Goal: Communication & Community: Ask a question

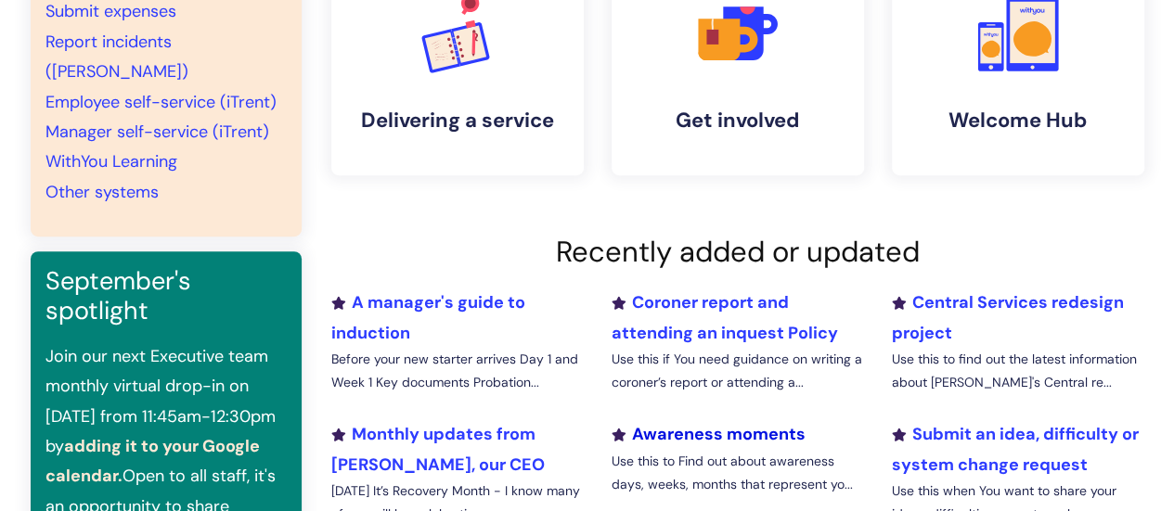
scroll to position [278, 0]
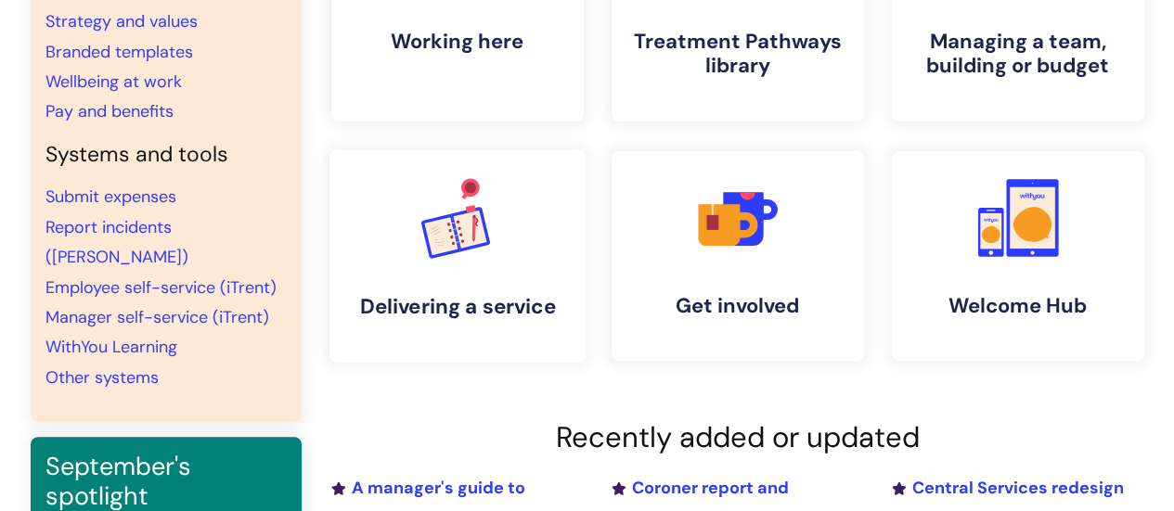
click at [376, 289] on link ".cls-1{font-family:DMSans-Bold, 'DM Sans';font-size:43.1802px;font-weight:700;}…" at bounding box center [456, 255] width 256 height 213
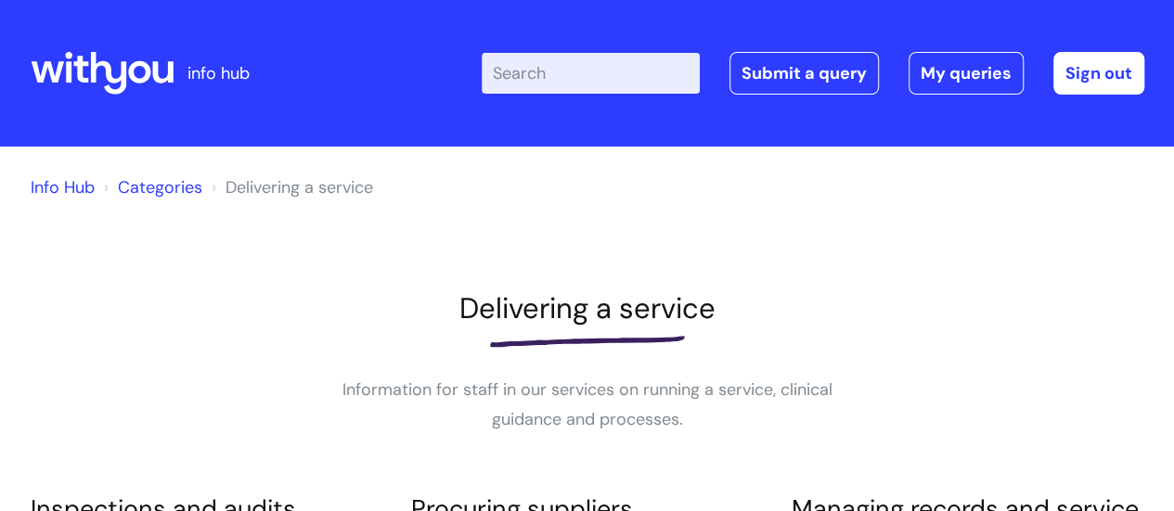
click at [131, 192] on link "Categories" at bounding box center [160, 187] width 84 height 22
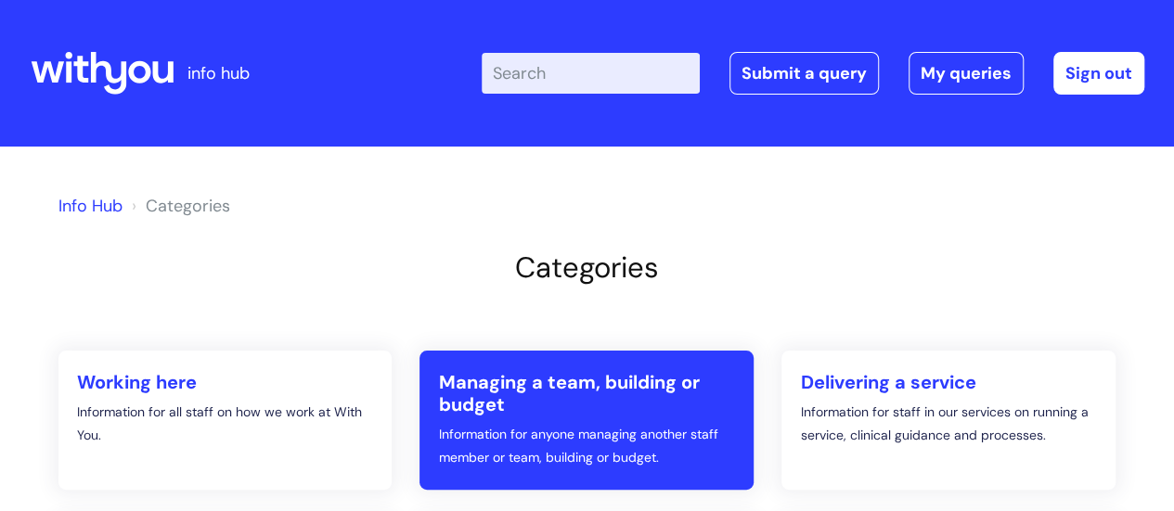
click at [471, 405] on h2 "Managing a team, building or budget" at bounding box center [586, 393] width 297 height 45
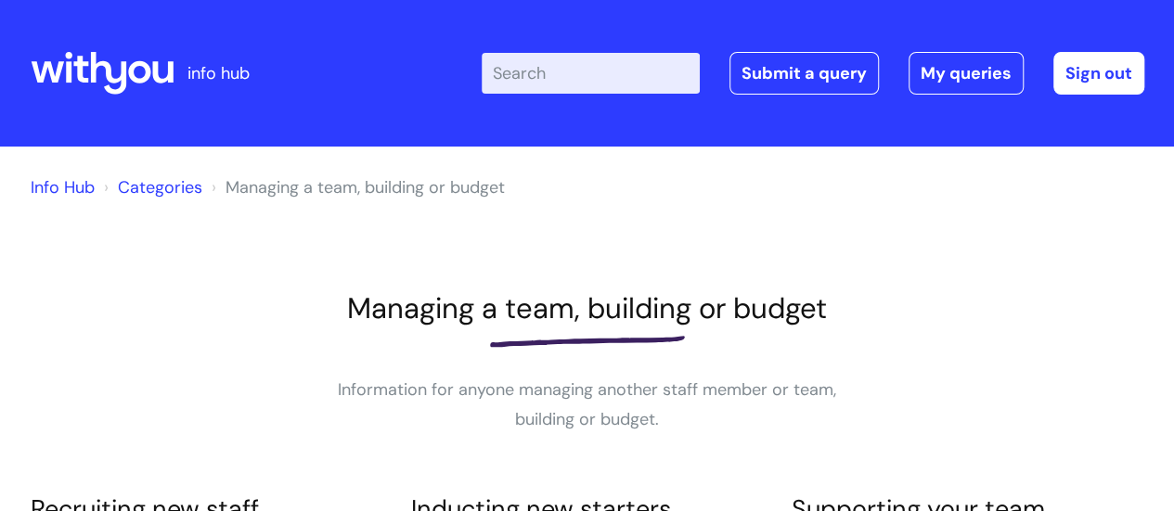
click at [540, 83] on input "Enter your search term here..." at bounding box center [591, 73] width 218 height 41
type input "learning"
click button "Search" at bounding box center [0, 0] width 0 height 0
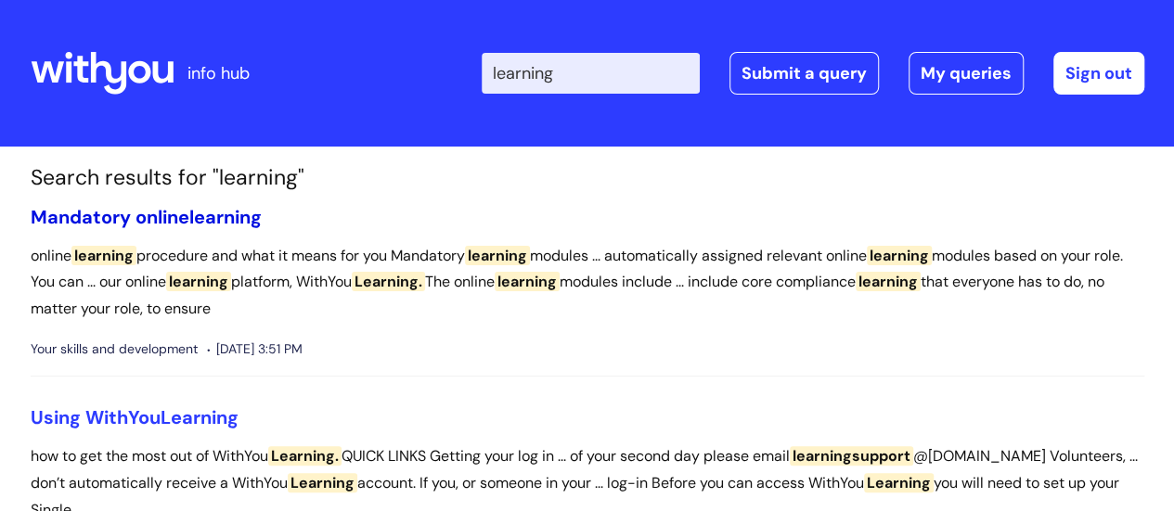
click at [202, 220] on span "learning" at bounding box center [225, 217] width 72 height 24
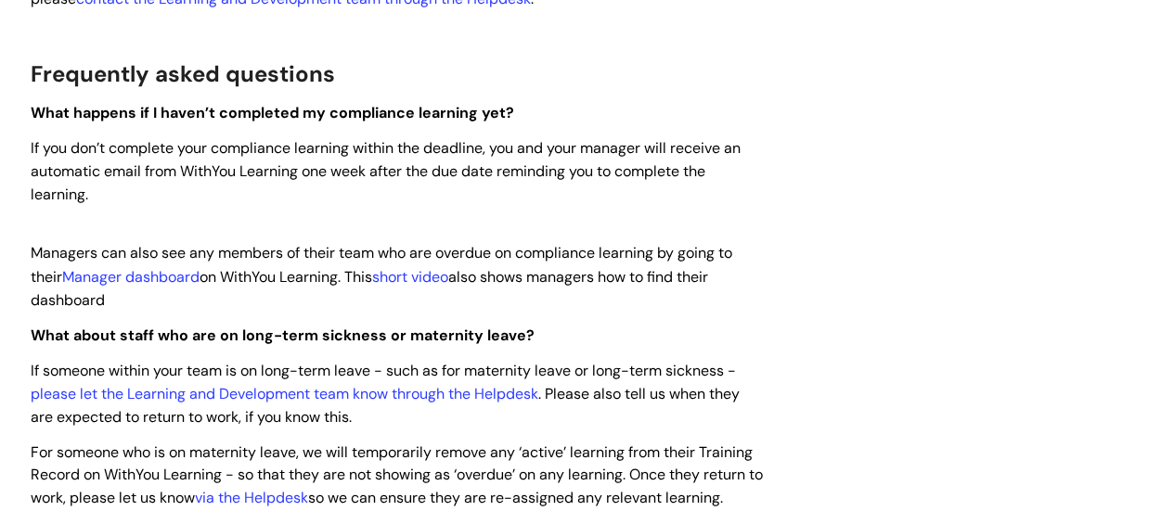
scroll to position [1578, 0]
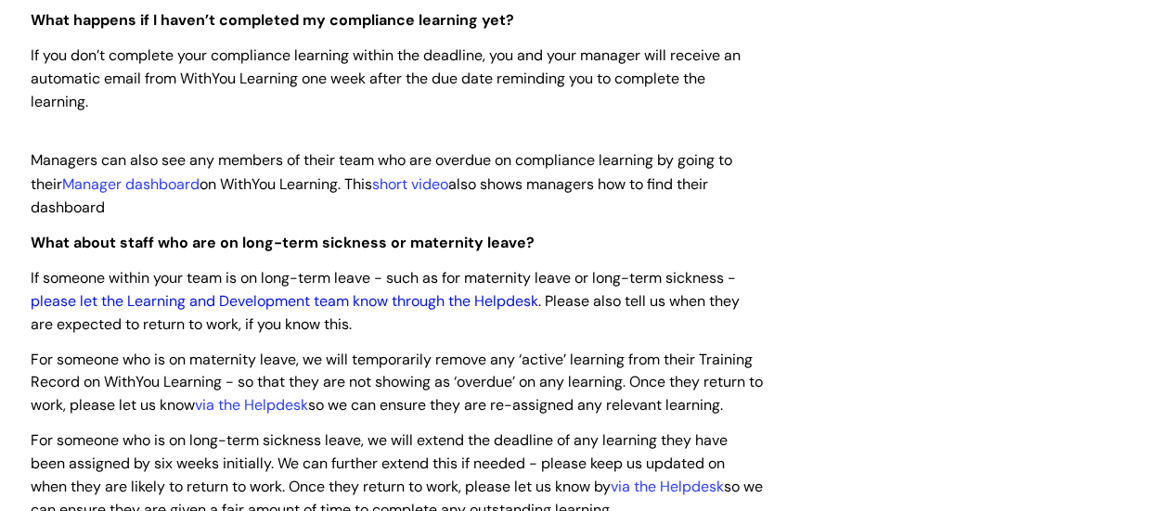
click at [431, 300] on link "please let the Learning and Development team know through the Helpdesk" at bounding box center [285, 299] width 508 height 19
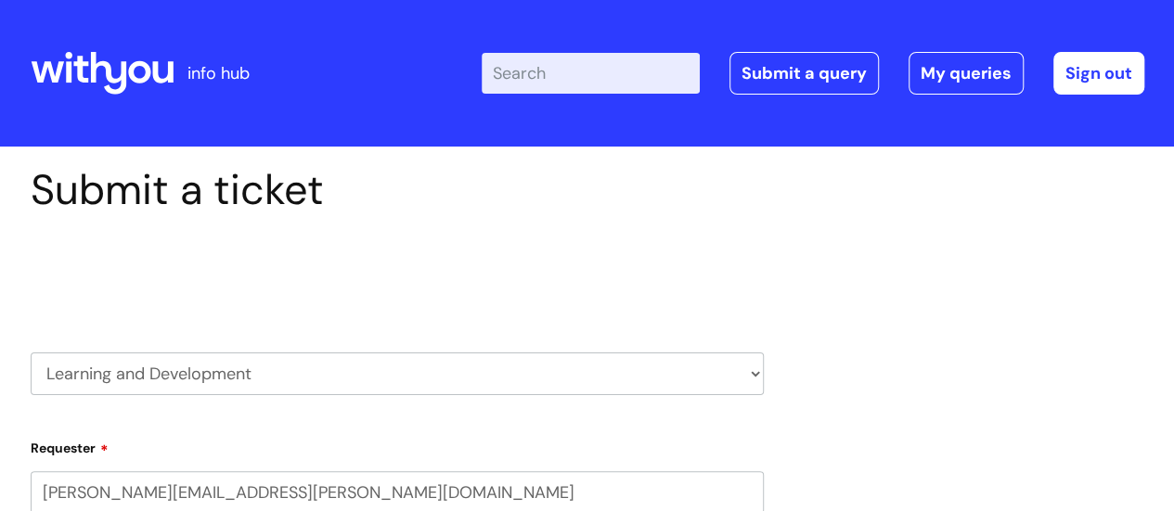
select select "80004286545"
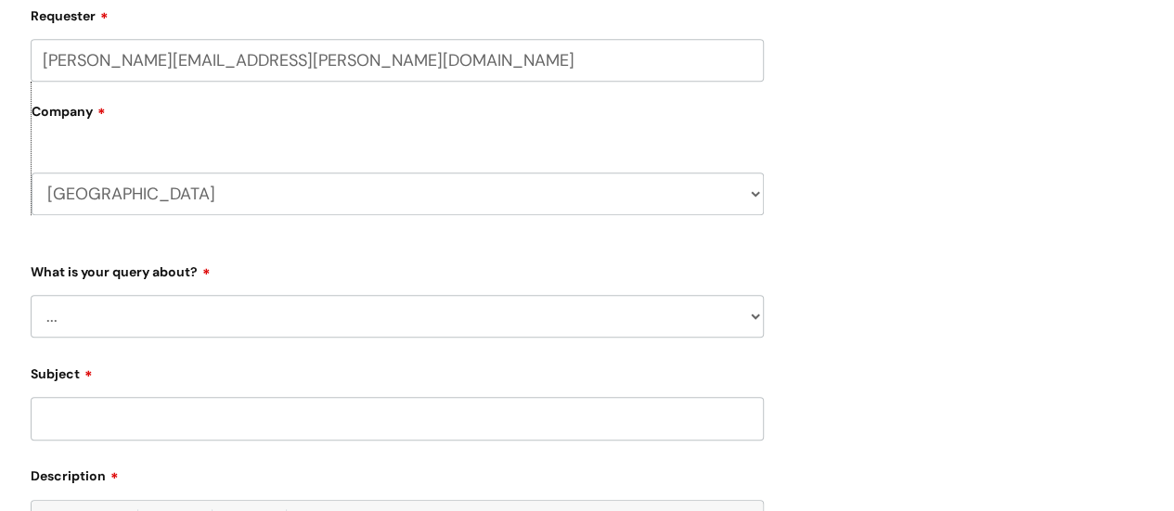
scroll to position [557, 0]
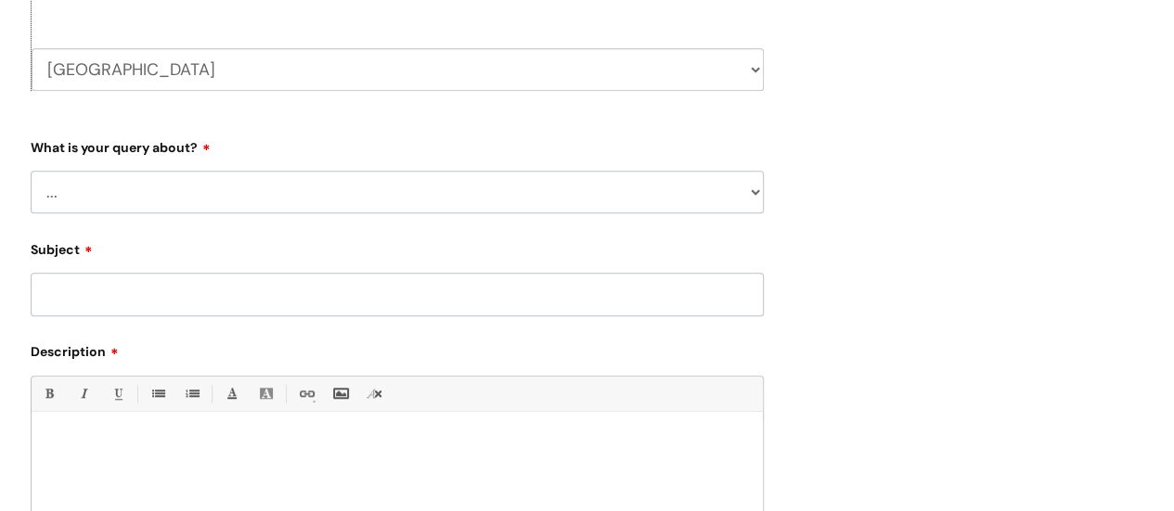
click at [305, 204] on select "... Question about a training course or session booking Ask about apprenticeshi…" at bounding box center [397, 192] width 733 height 43
click at [973, 290] on div "Submit a ticket Select issue type HR / People IT and Support Clinical Drug Aler…" at bounding box center [587, 167] width 1141 height 1118
click at [403, 194] on select "... Question about a training course or session booking Ask about apprenticeshi…" at bounding box center [397, 192] width 733 height 43
click at [1011, 283] on div "Submit a ticket Select issue type HR / People IT and Support Clinical Drug Aler…" at bounding box center [587, 167] width 1141 height 1118
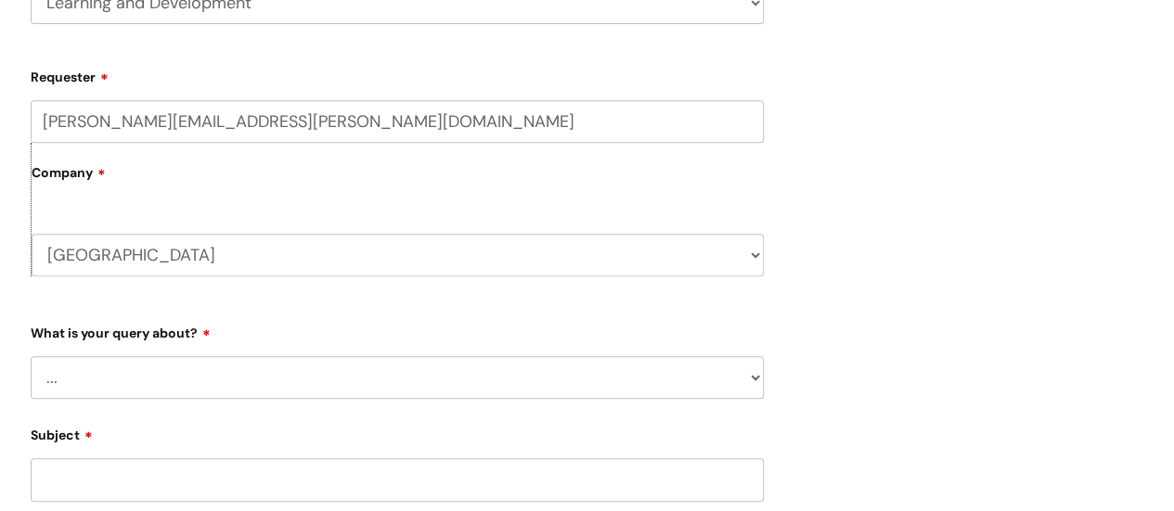
scroll to position [0, 0]
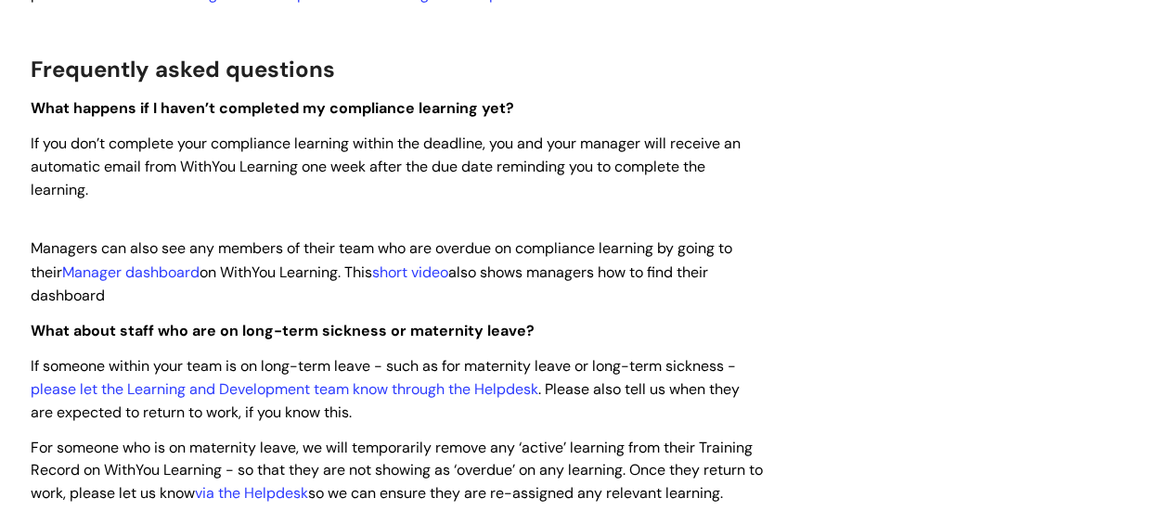
scroll to position [1485, 0]
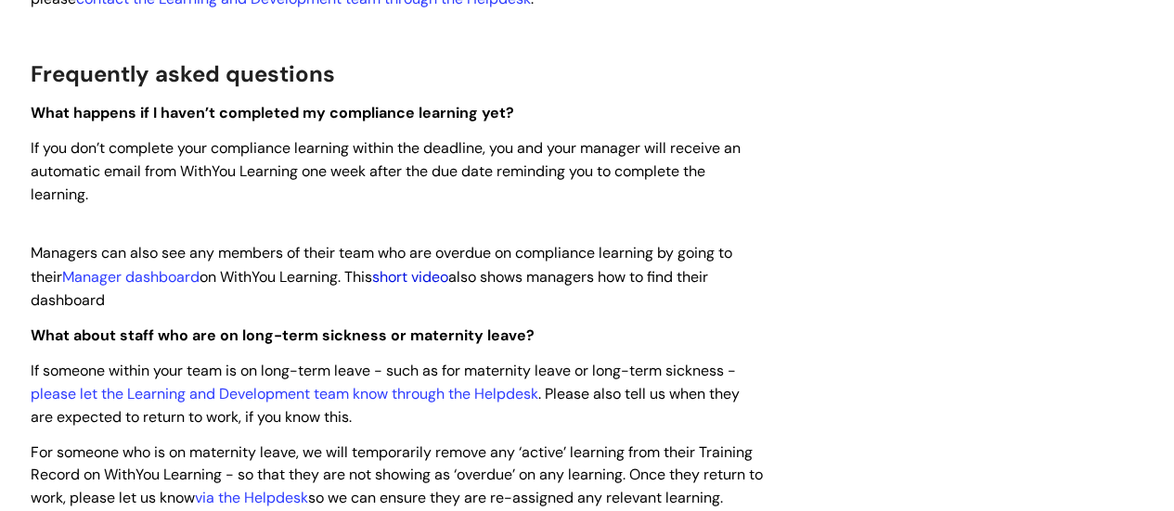
click at [419, 280] on link "short video" at bounding box center [410, 275] width 76 height 19
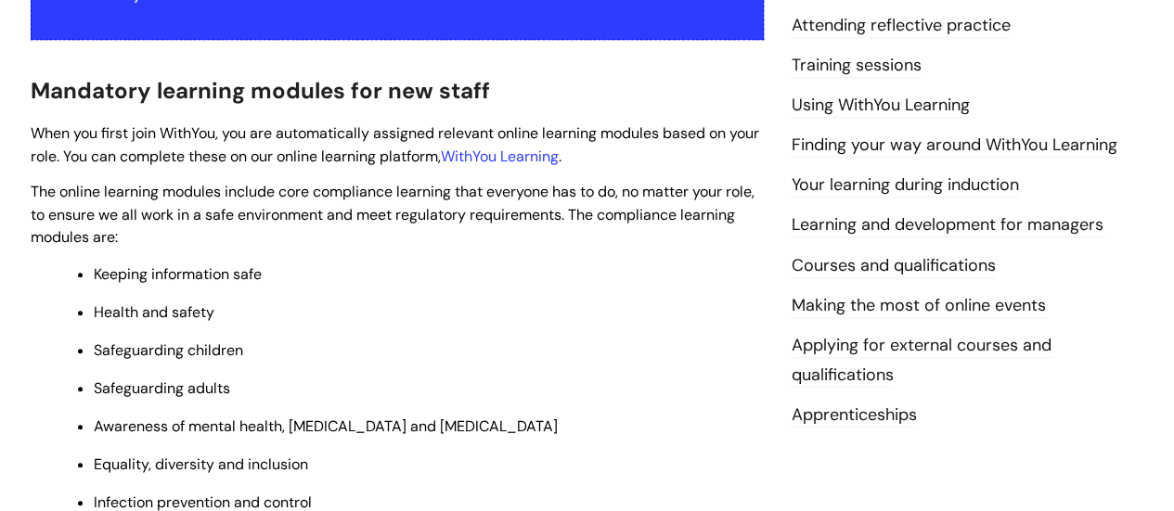
scroll to position [0, 0]
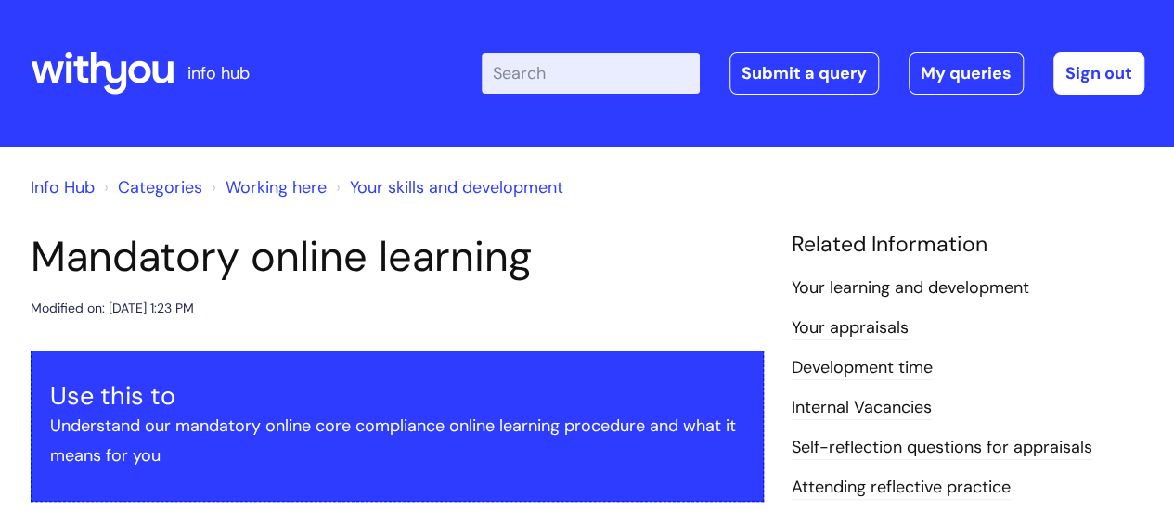
click at [100, 74] on icon at bounding box center [102, 73] width 143 height 45
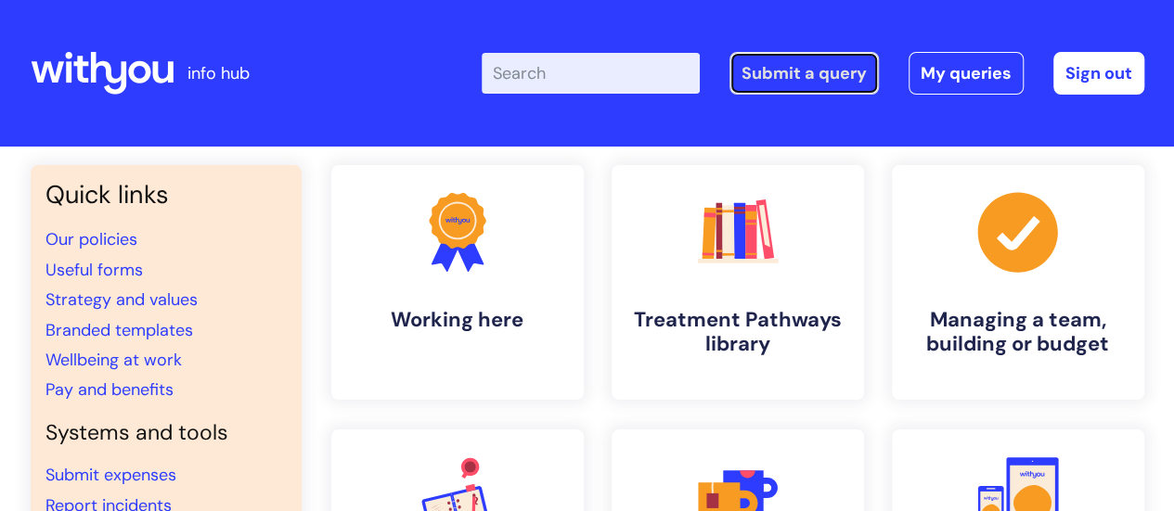
click at [787, 74] on link "Submit a query" at bounding box center [803, 73] width 149 height 43
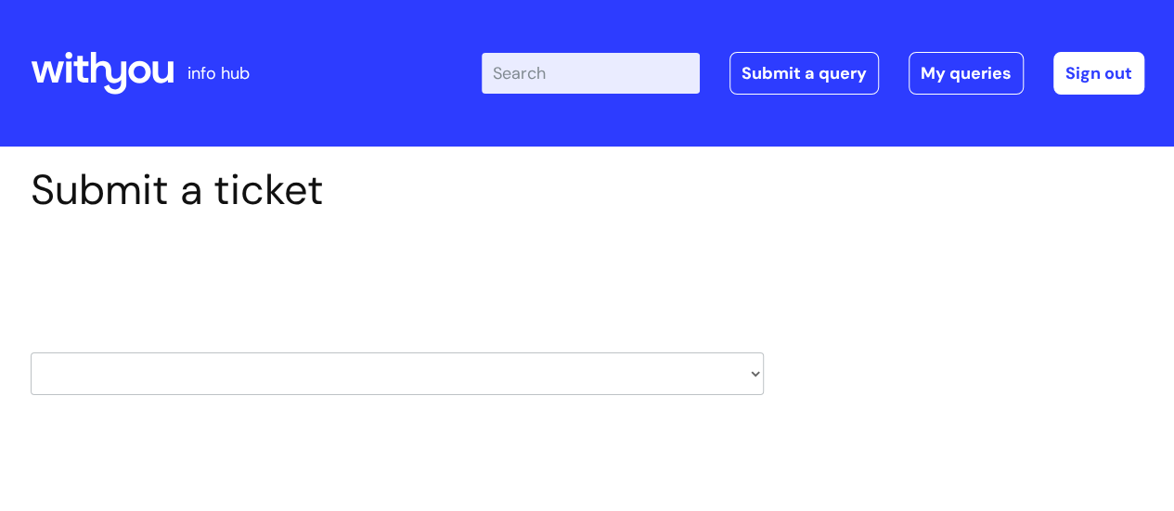
click at [418, 378] on select "HR / People IT and Support Clinical Drug Alerts Finance Accounts Data Support T…" at bounding box center [397, 374] width 733 height 43
select select "learning_and_development"
click at [31, 353] on select "HR / People IT and Support Clinical Drug Alerts Finance Accounts Data Support T…" at bounding box center [397, 374] width 733 height 43
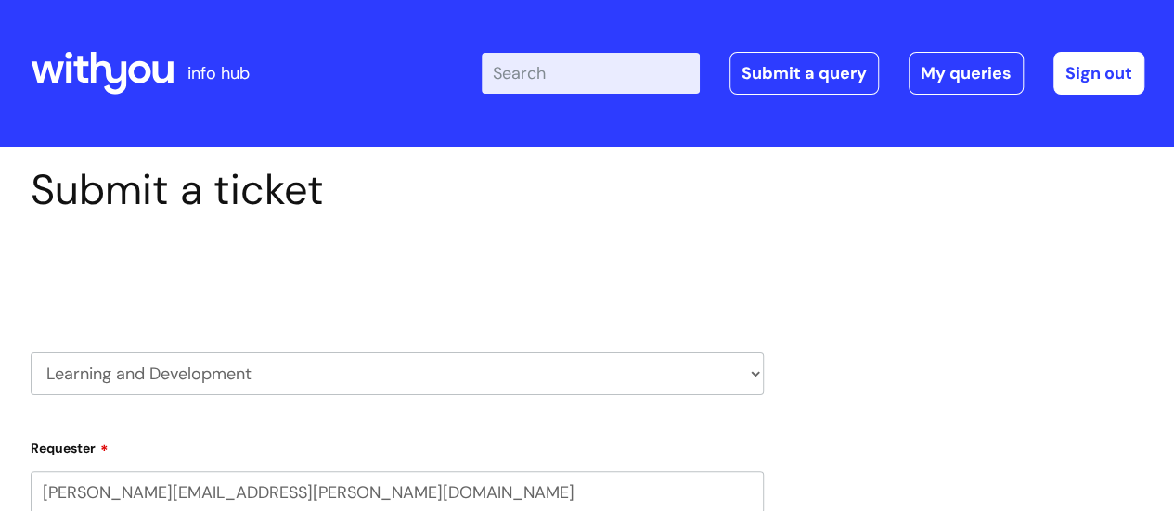
select select "80004286545"
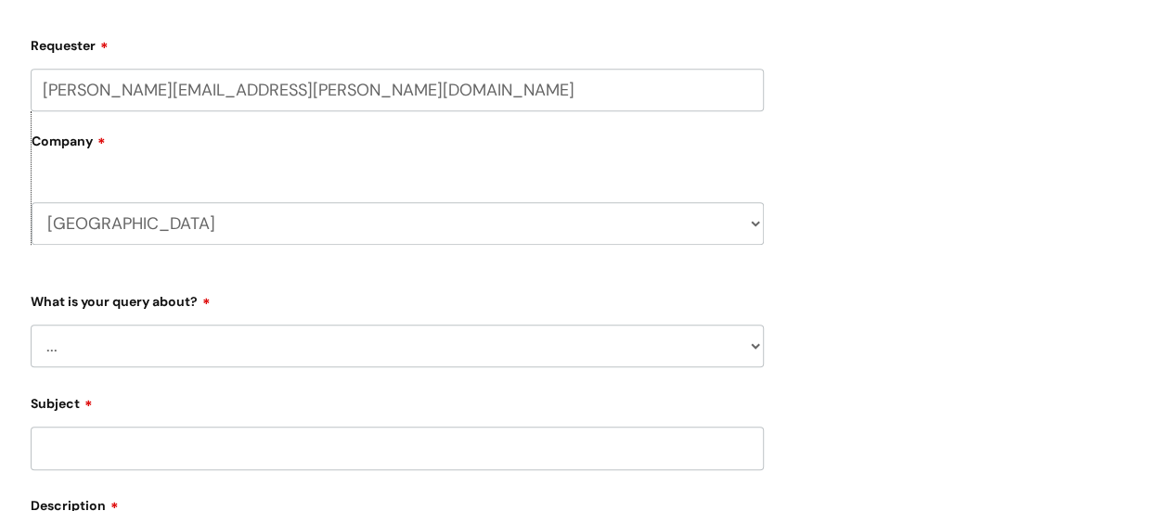
scroll to position [464, 0]
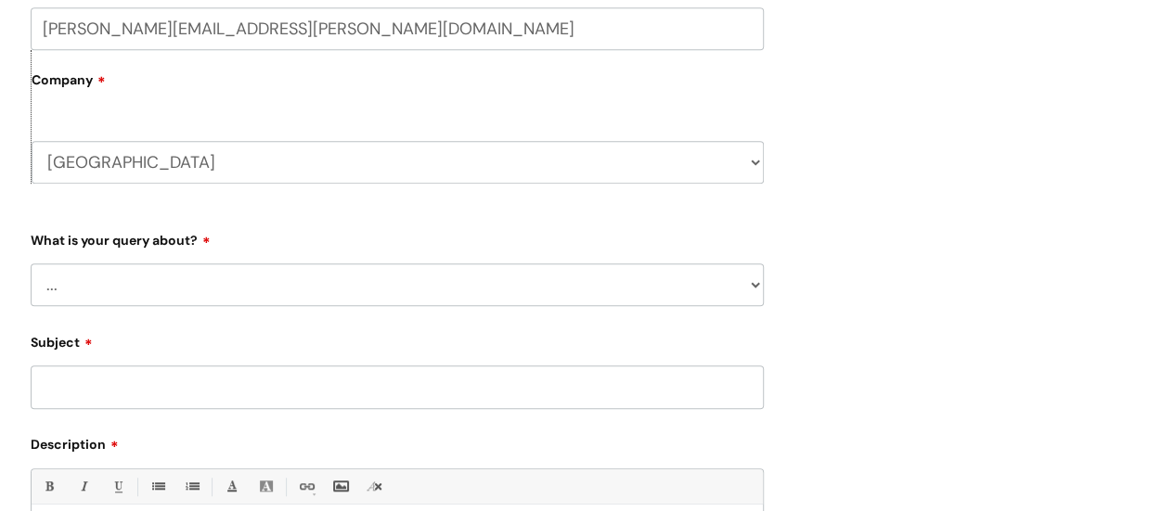
click at [266, 327] on div "Subject" at bounding box center [397, 368] width 733 height 83
click at [282, 284] on select "... Question about a training course or session booking Ask about apprenticeshi…" at bounding box center [397, 285] width 733 height 43
click at [31, 264] on select "... Question about a training course or session booking Ask about apprenticeshi…" at bounding box center [397, 285] width 733 height 43
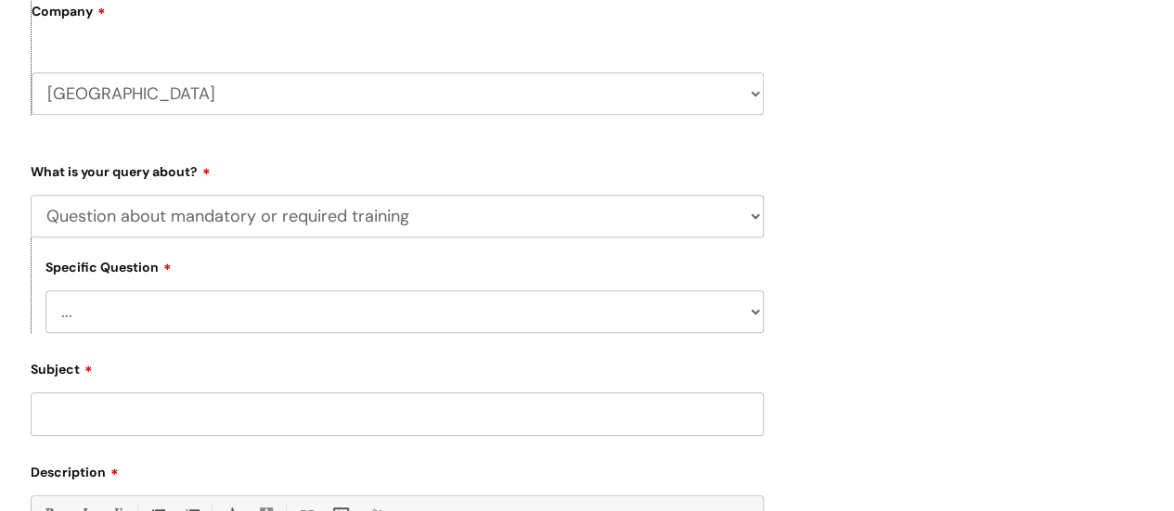
scroll to position [650, 0]
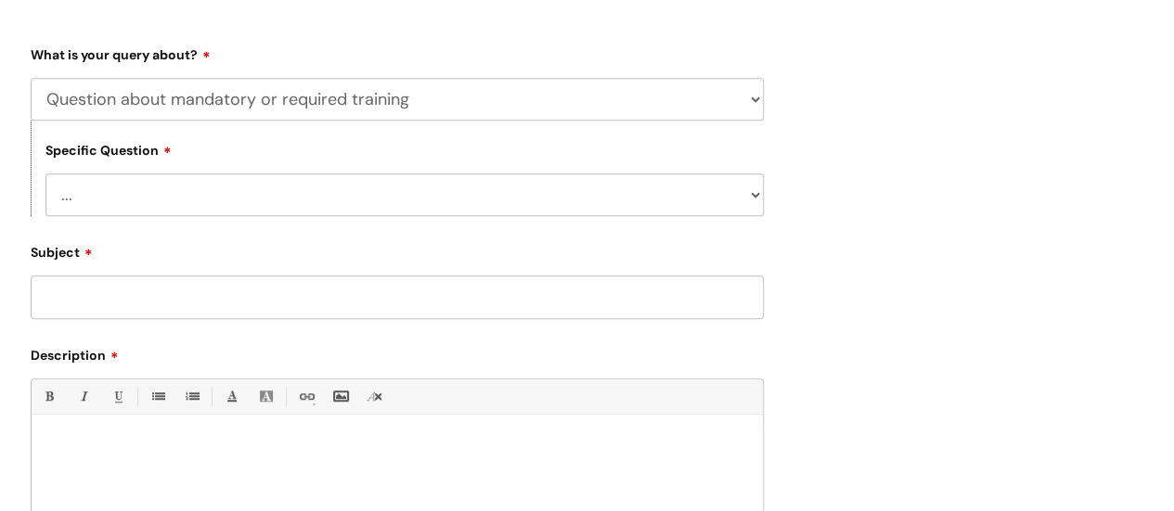
click at [261, 182] on select "... Induction requirements Compliance deadlines Refresher schedule Mandatory tr…" at bounding box center [404, 195] width 718 height 43
click at [274, 196] on select "... Induction requirements Compliance deadlines Refresher schedule Mandatory tr…" at bounding box center [404, 195] width 718 height 43
click at [456, 103] on select "... Question about a training course or session booking Ask about apprenticeshi…" at bounding box center [397, 99] width 733 height 43
click at [31, 78] on select "... Question about a training course or session booking Ask about apprenticeshi…" at bounding box center [397, 99] width 733 height 43
click at [406, 206] on select "... Training course feedback Facilitator feedback Online module or resource fee…" at bounding box center [404, 195] width 718 height 43
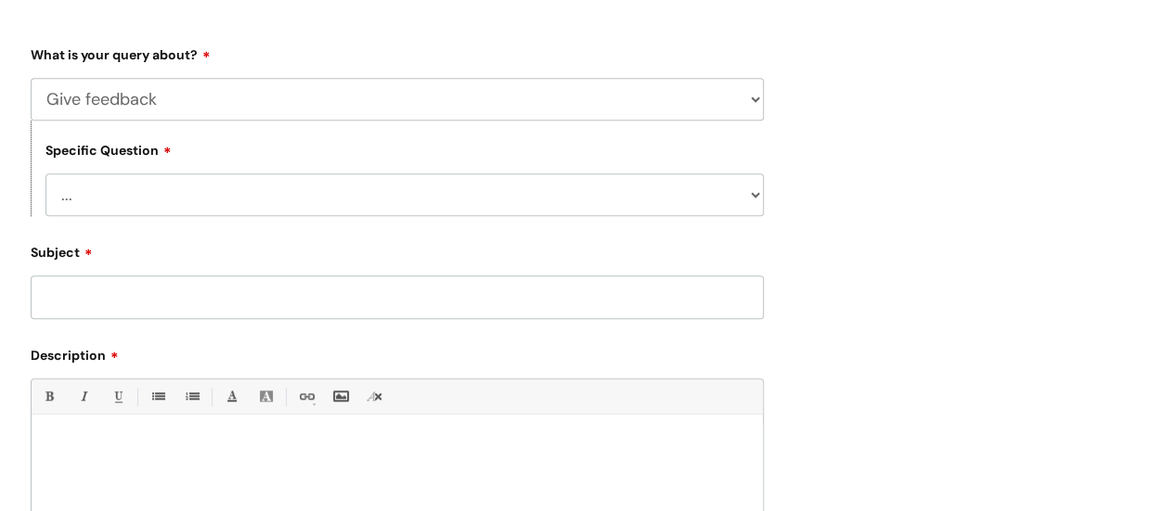
click at [462, 160] on div "Specific Question ... Training course feedback Facilitator feedback Online modu…" at bounding box center [397, 169] width 733 height 96
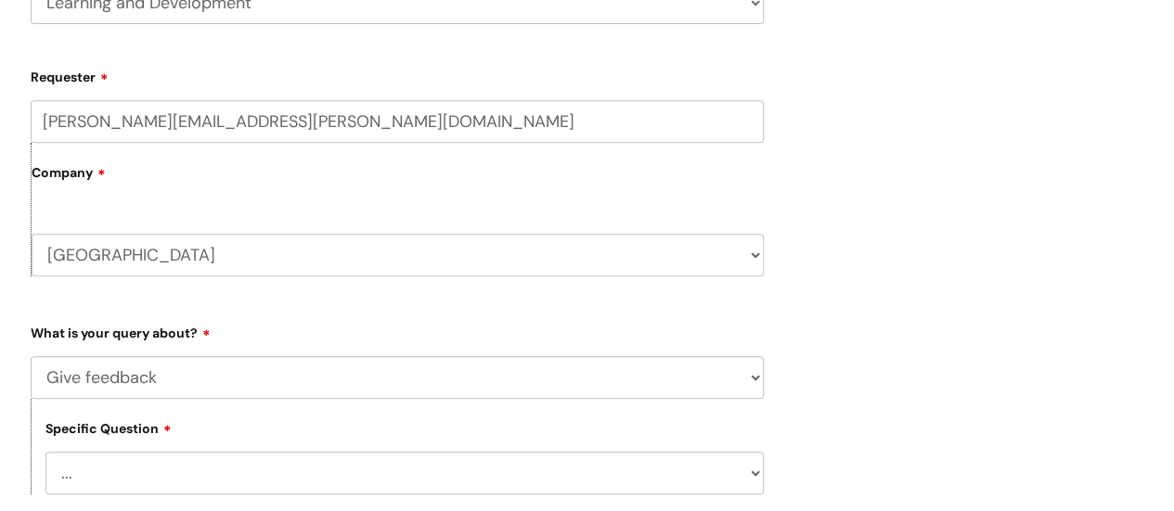
scroll to position [464, 0]
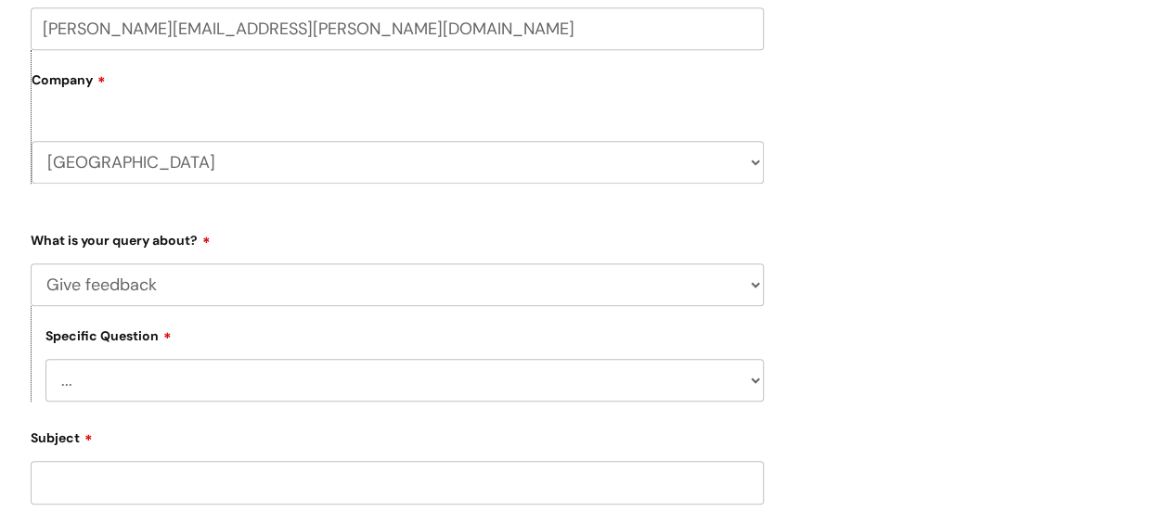
click at [425, 287] on select "... Question about a training course or session booking Ask about apprenticeshi…" at bounding box center [397, 285] width 733 height 43
select select "Manager support – help for my team or service, training report requests"
click at [31, 264] on select "... Question about a training course or session booking Ask about apprenticeshi…" at bounding box center [397, 285] width 733 height 43
click at [293, 376] on select "... Report or dashboard request Update information for my team members Support …" at bounding box center [404, 380] width 718 height 43
select select "Report or dashboard request"
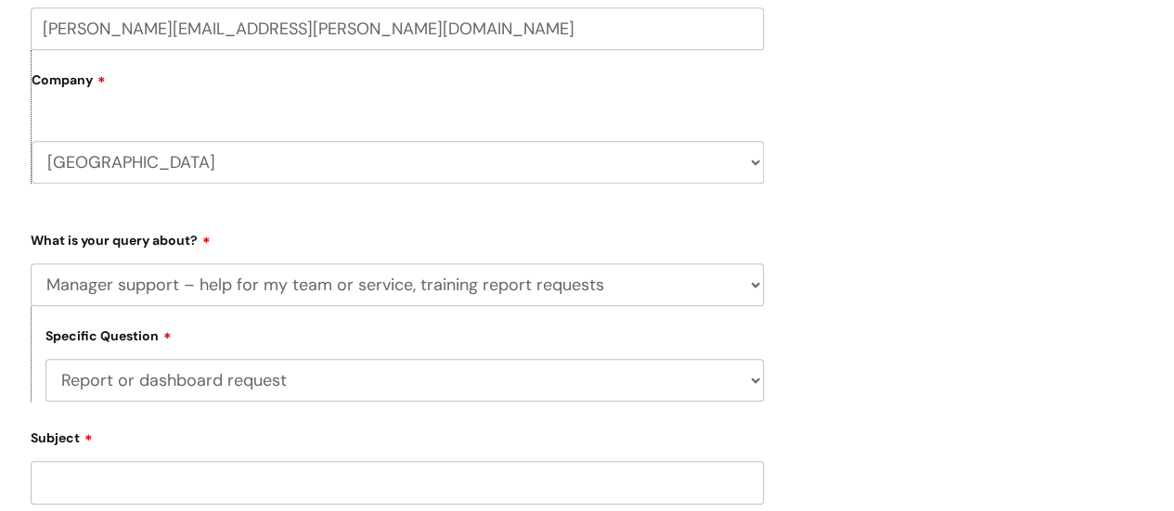
click at [45, 360] on select "... Report or dashboard request Update information for my team members Support …" at bounding box center [404, 380] width 718 height 43
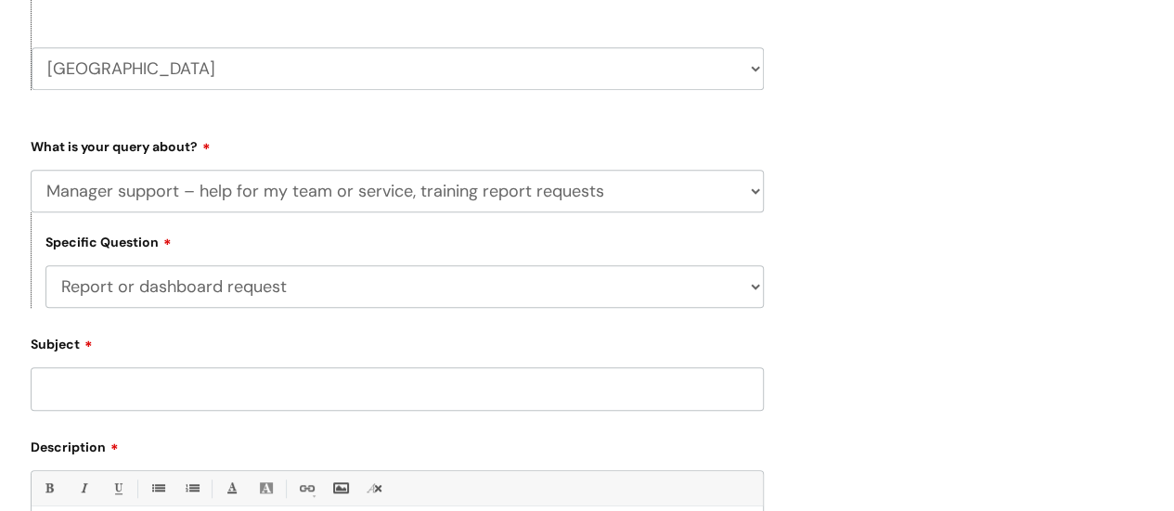
scroll to position [742, 0]
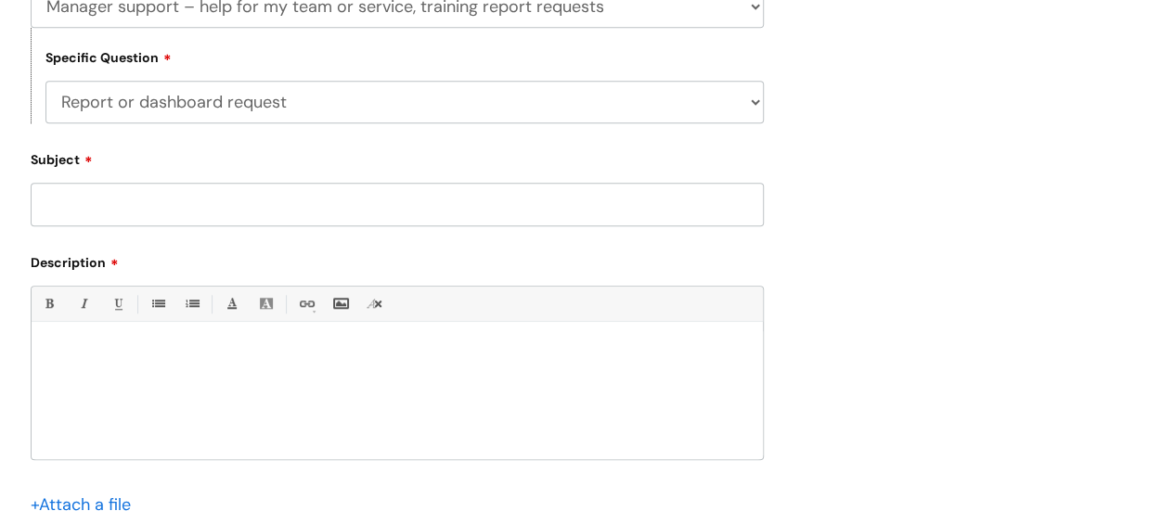
click at [199, 379] on div at bounding box center [397, 395] width 731 height 128
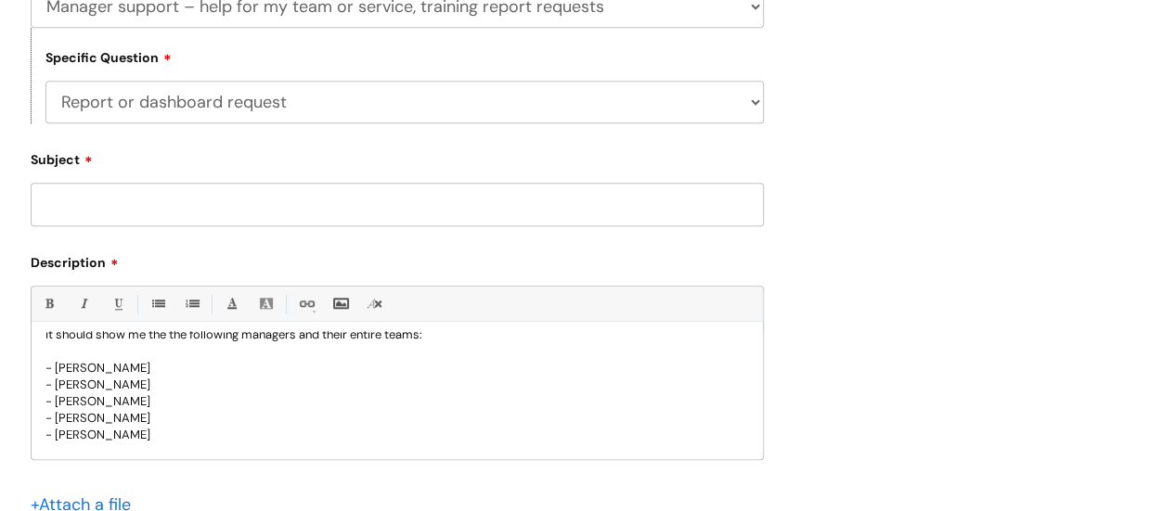
scroll to position [69, 0]
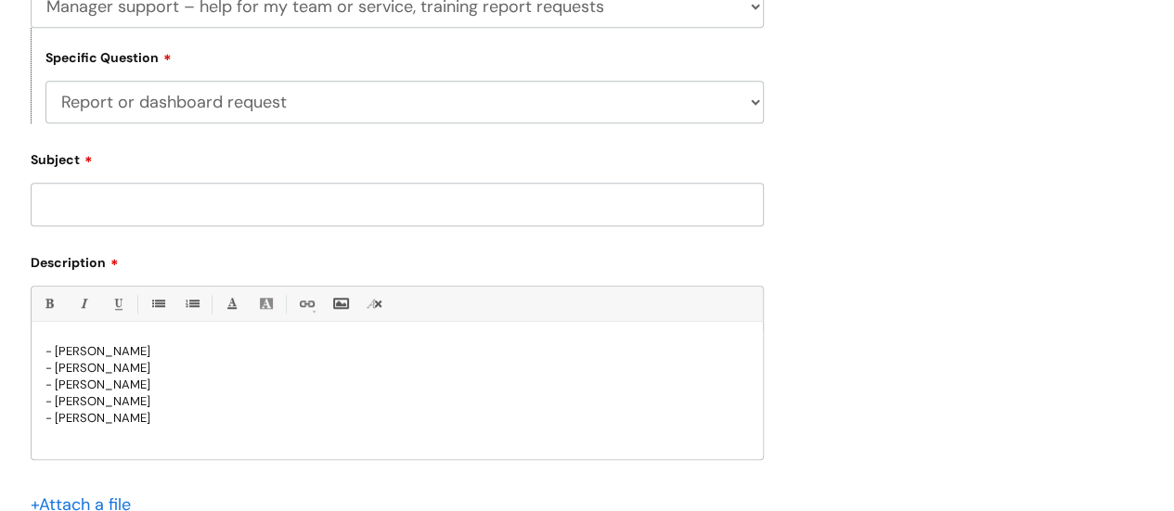
click at [312, 420] on p "- [PERSON_NAME]" at bounding box center [396, 418] width 703 height 17
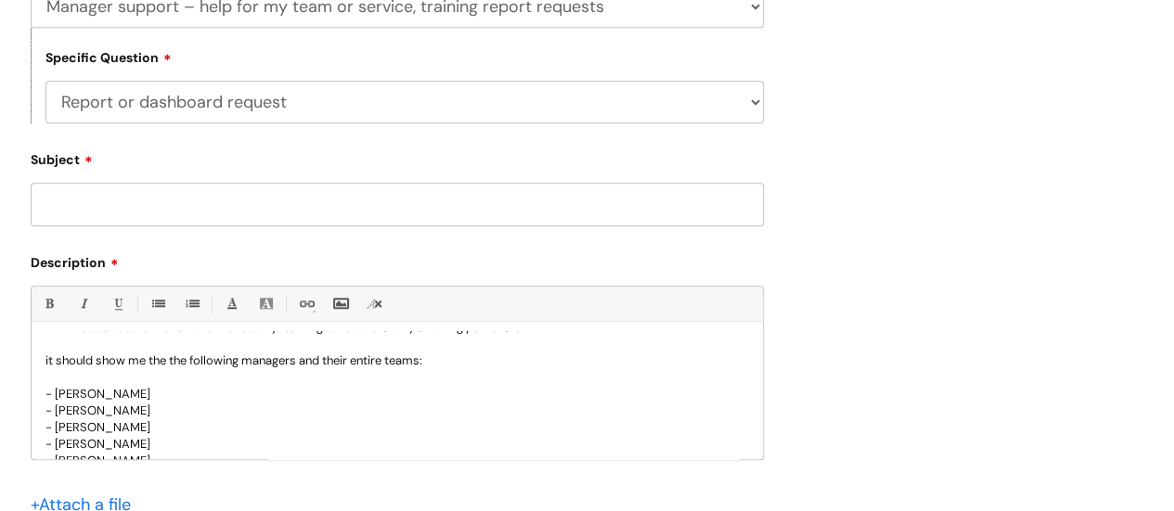
scroll to position [0, 0]
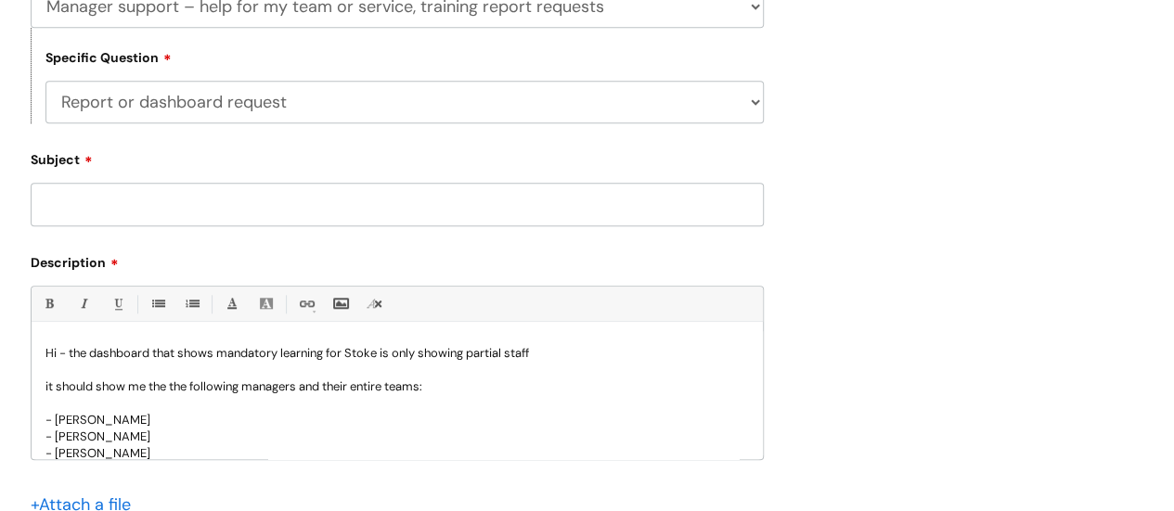
click at [261, 209] on input "Subject" at bounding box center [397, 204] width 733 height 43
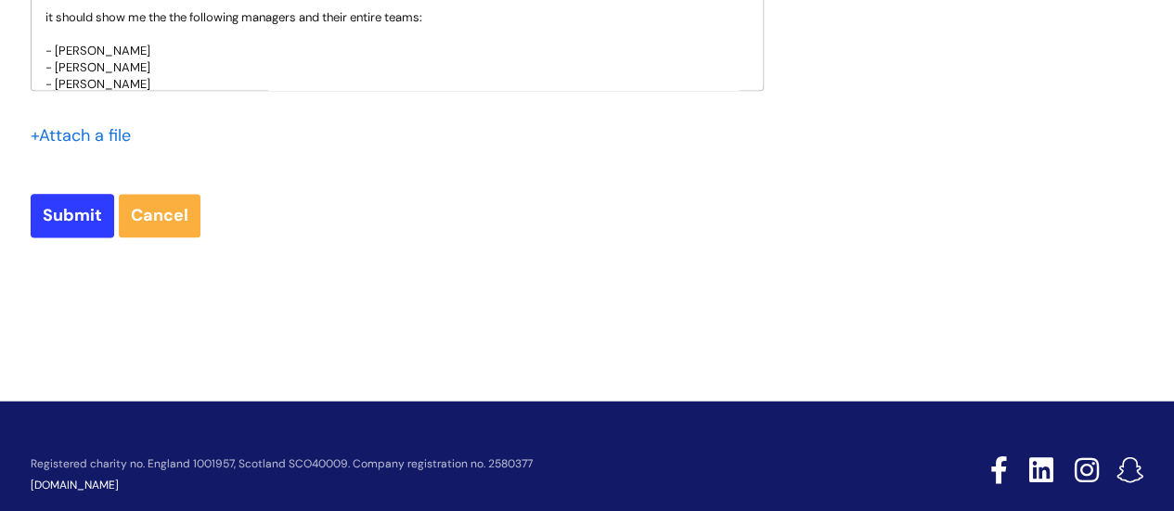
scroll to position [1114, 0]
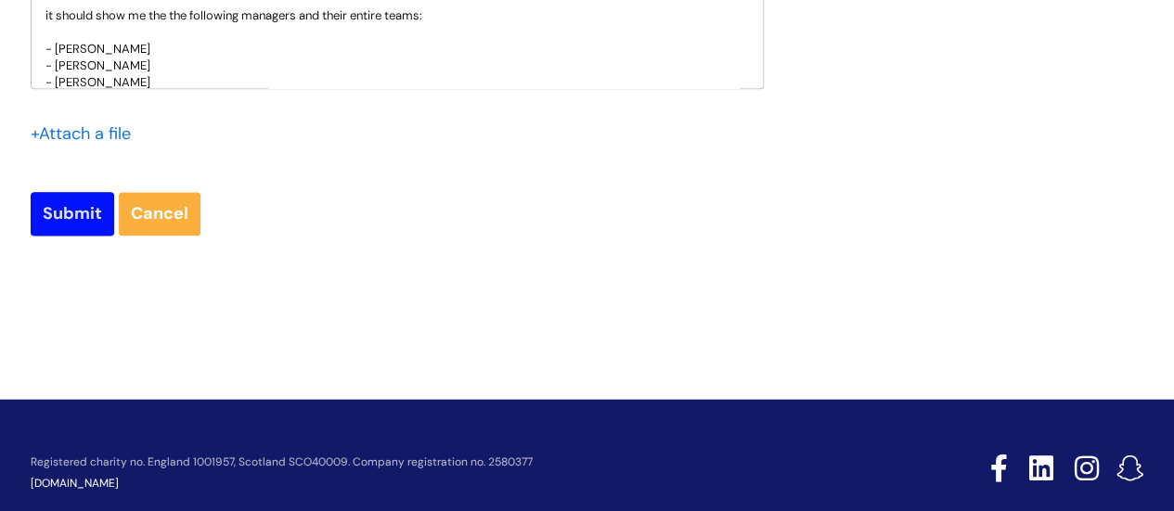
type input "Missing staff on compliance report"
click at [76, 224] on input "Submit" at bounding box center [73, 213] width 84 height 43
type input "Please Wait..."
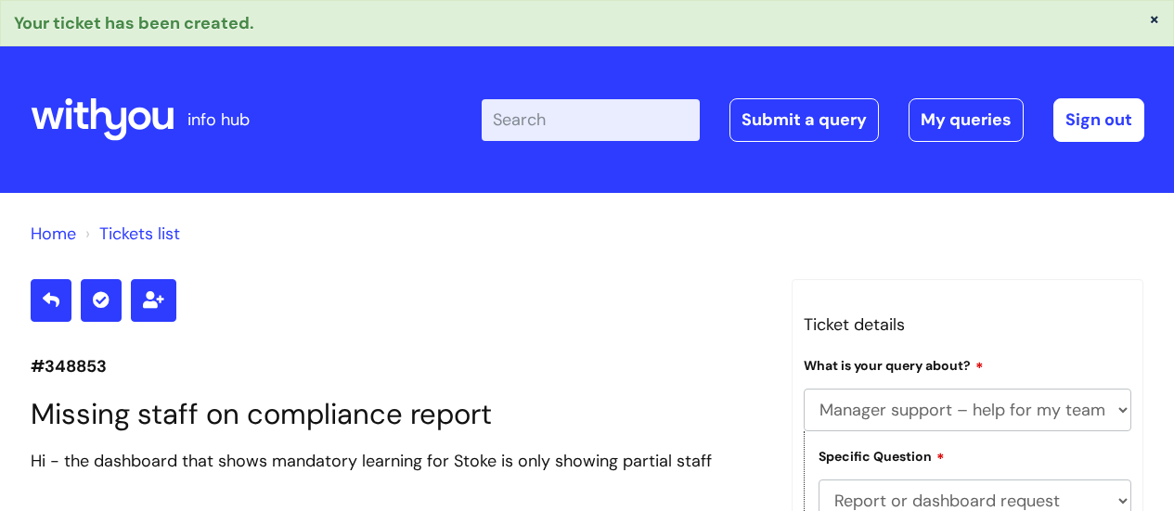
select select "Manager support – help for my team or service, training report requests"
select select "Report or dashboard request"
click at [772, 122] on link "Submit a query" at bounding box center [803, 119] width 149 height 43
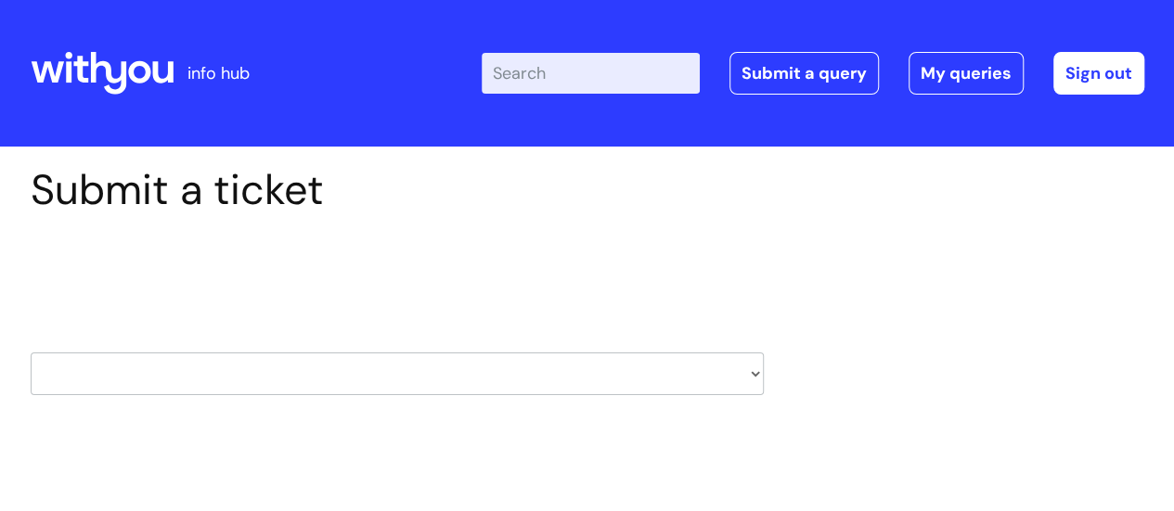
click at [286, 376] on select "HR / People IT and Support Clinical Drug Alerts Finance Accounts Data Support T…" at bounding box center [397, 374] width 733 height 43
select select "learning_and_development"
click at [31, 353] on select "HR / People IT and Support Clinical Drug Alerts Finance Accounts Data Support T…" at bounding box center [397, 374] width 733 height 43
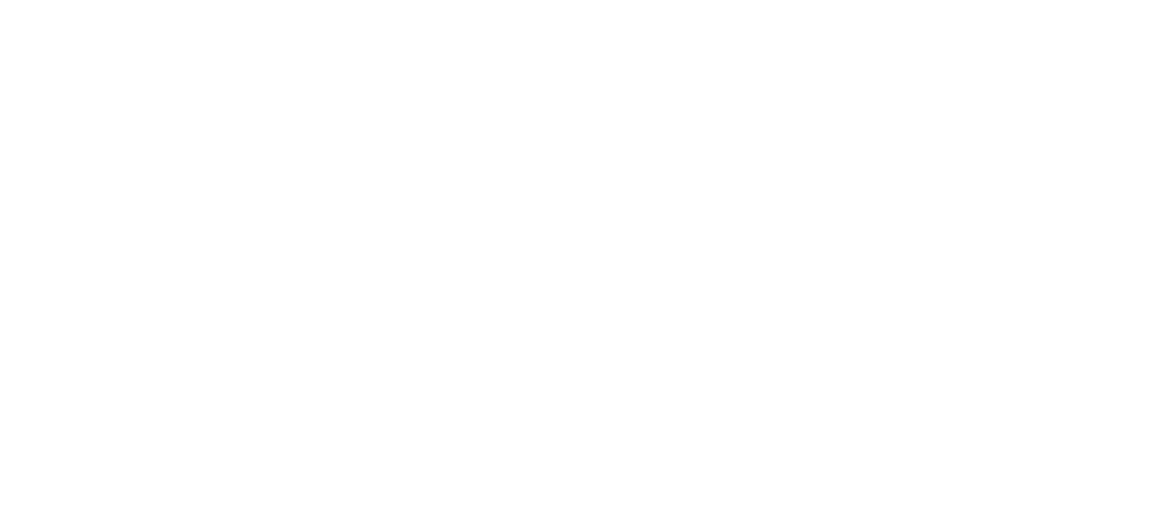
scroll to position [278, 0]
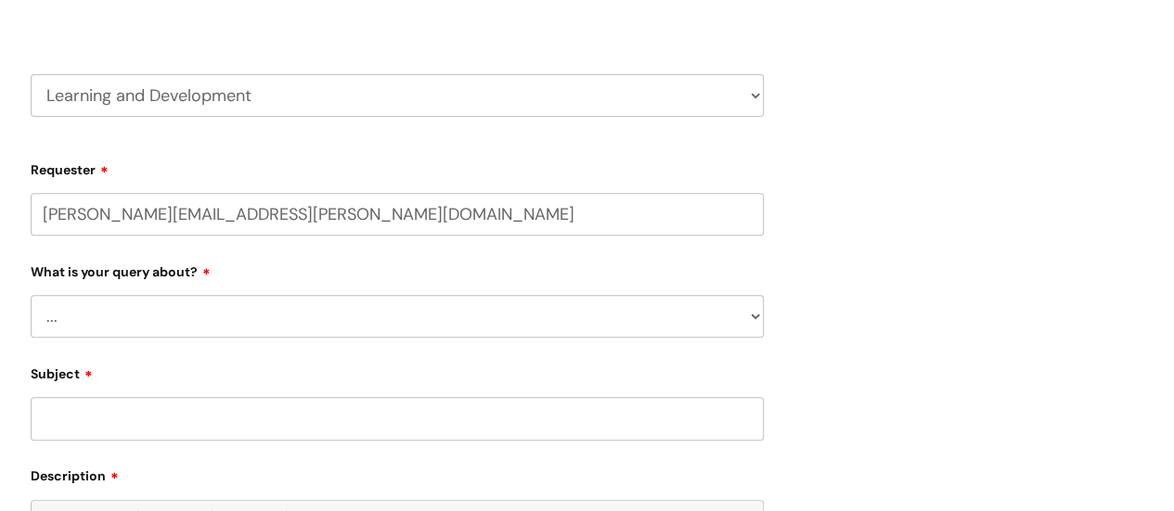
select select "80004286545"
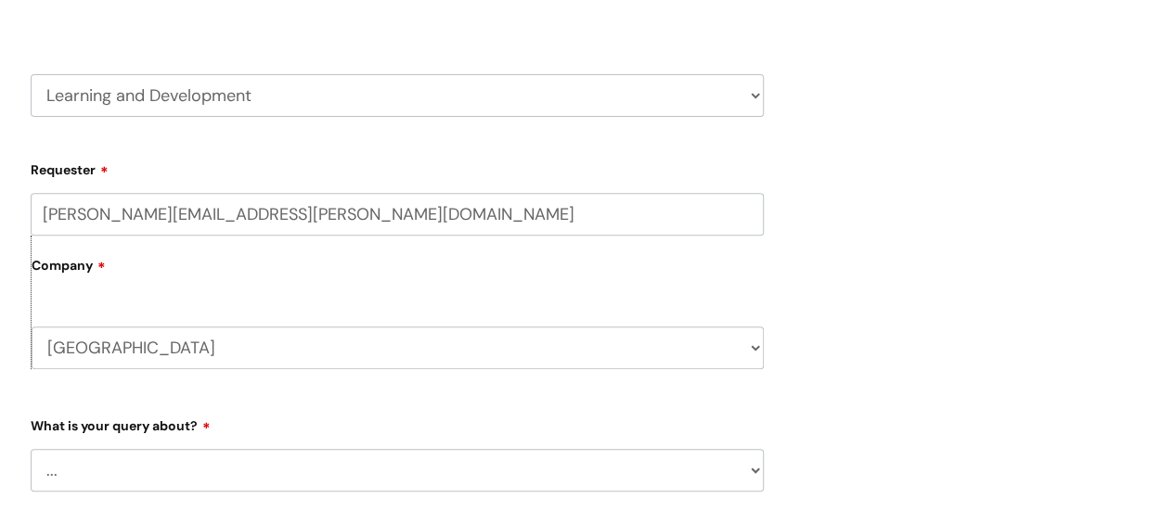
scroll to position [464, 0]
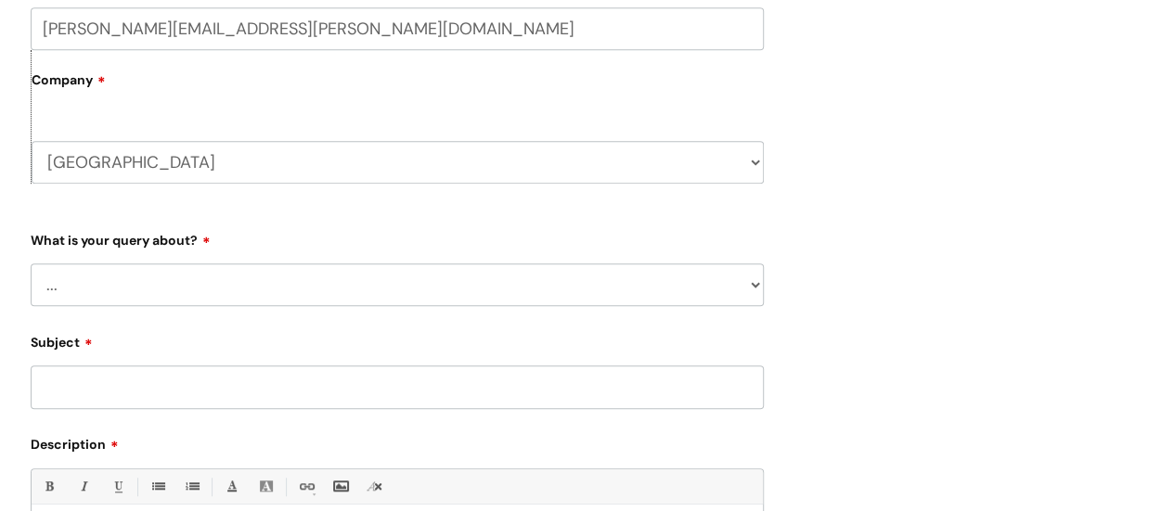
click at [265, 289] on select "... Question about a training course or session booking Ask about apprenticeshi…" at bounding box center [397, 285] width 733 height 43
select select "Question about mandatory or required training"
click at [31, 264] on select "... Question about a training course or session booking Ask about apprenticeshi…" at bounding box center [397, 285] width 733 height 43
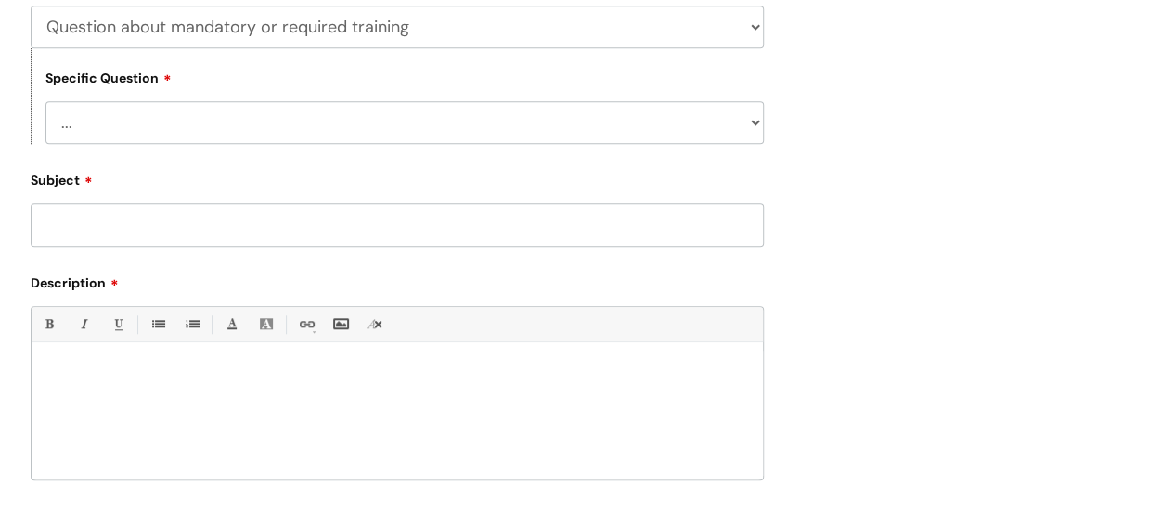
scroll to position [742, 0]
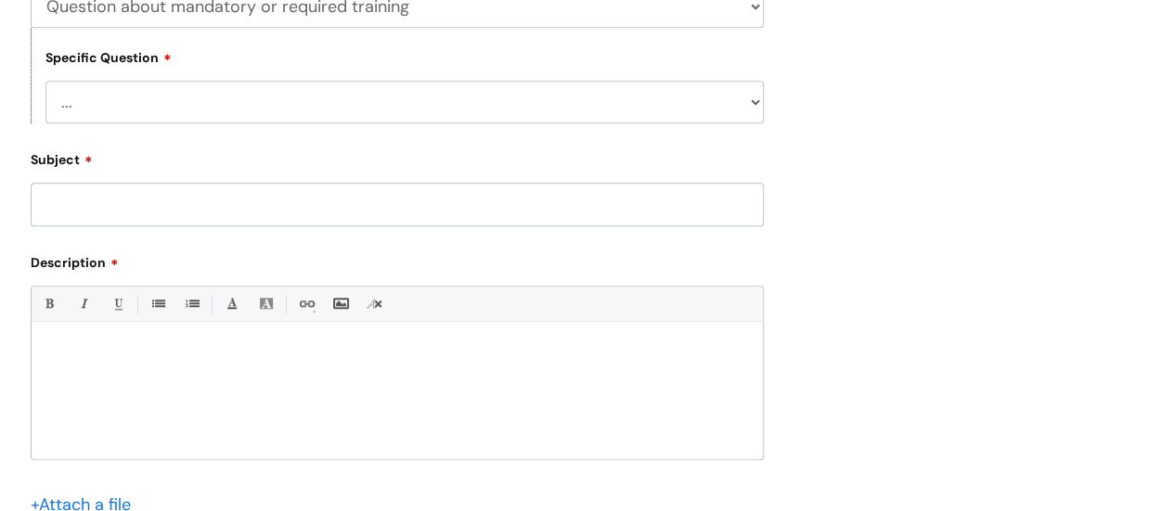
click at [171, 109] on select "... Induction requirements Compliance deadlines Refresher schedule Mandatory tr…" at bounding box center [404, 102] width 718 height 43
select select "Compliance deadlines"
click at [45, 82] on select "... Induction requirements Compliance deadlines Refresher schedule Mandatory tr…" at bounding box center [404, 102] width 718 height 43
click at [149, 389] on div at bounding box center [397, 395] width 731 height 128
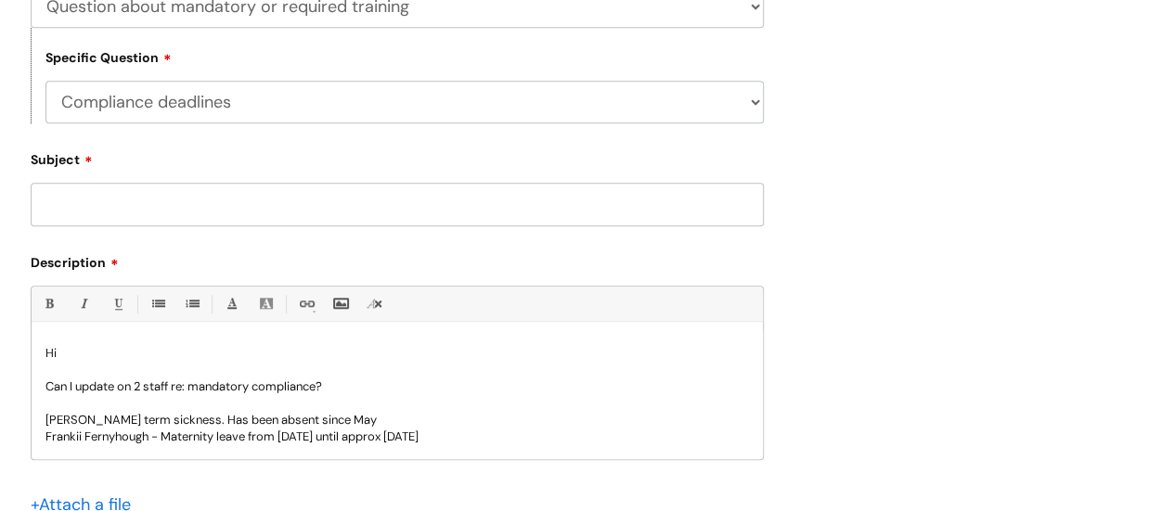
click at [529, 435] on p "Frankii Fernyhough - Maternity leave from April 2025 until approx April 2026" at bounding box center [396, 437] width 703 height 17
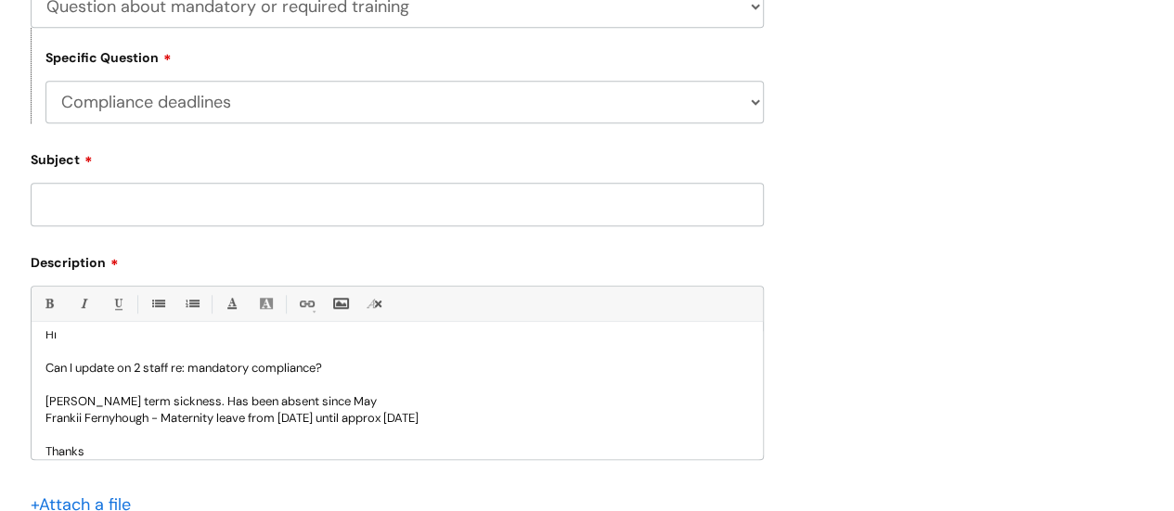
click at [284, 221] on input "Subject" at bounding box center [397, 204] width 733 height 43
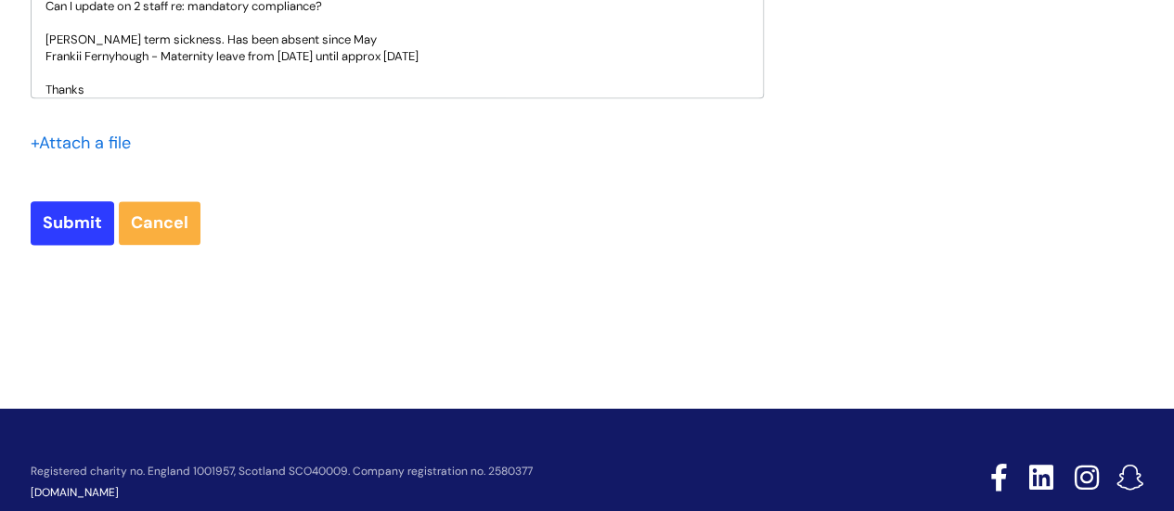
scroll to position [1150, 0]
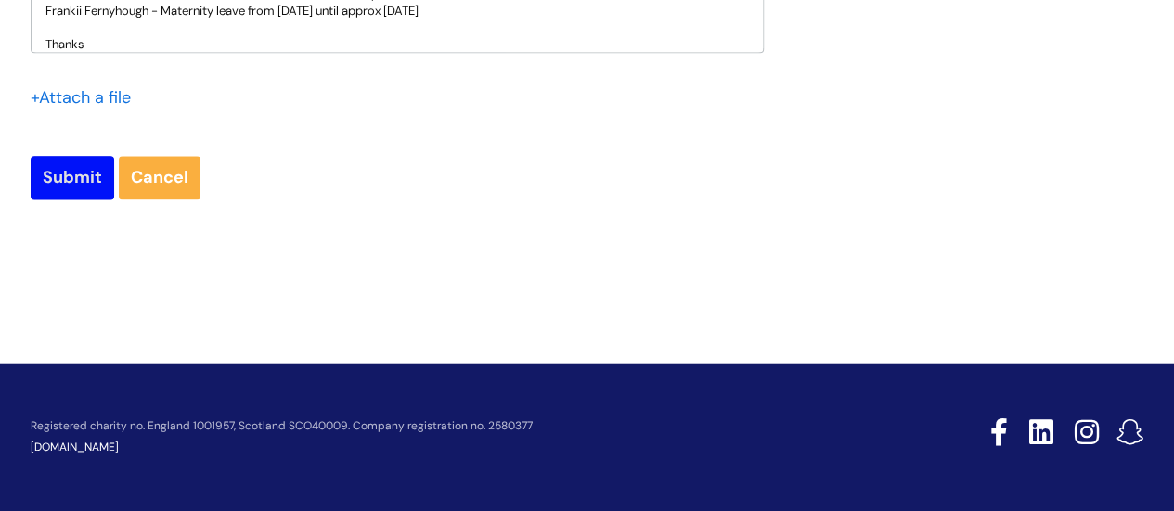
type input "Update on staff for compliance report"
click at [91, 185] on input "Submit" at bounding box center [73, 177] width 84 height 43
type input "Please Wait..."
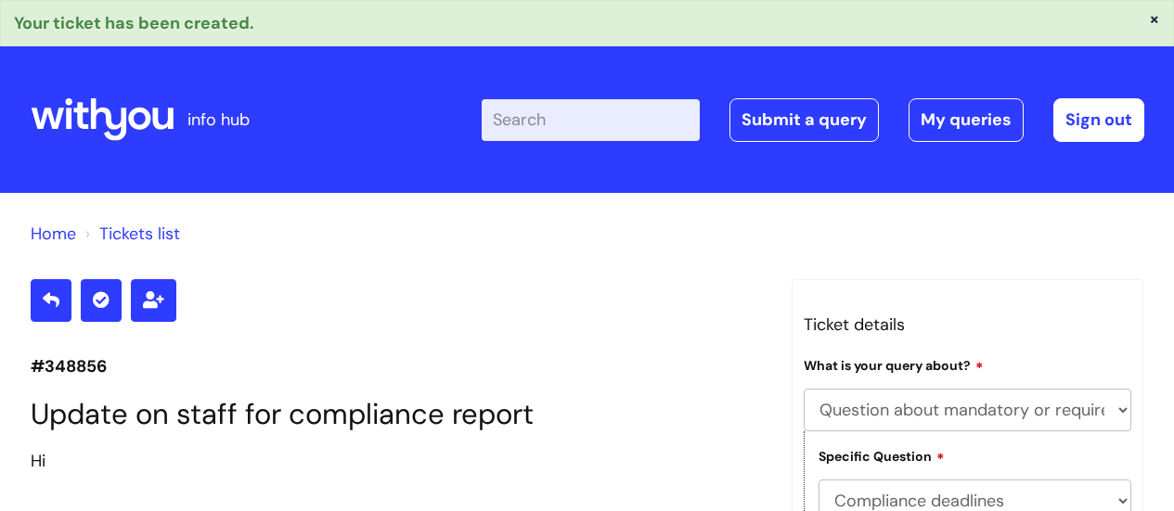
select select "Question about mandatory or required training"
select select "Compliance deadlines"
click at [836, 114] on link "Submit a query" at bounding box center [803, 119] width 149 height 43
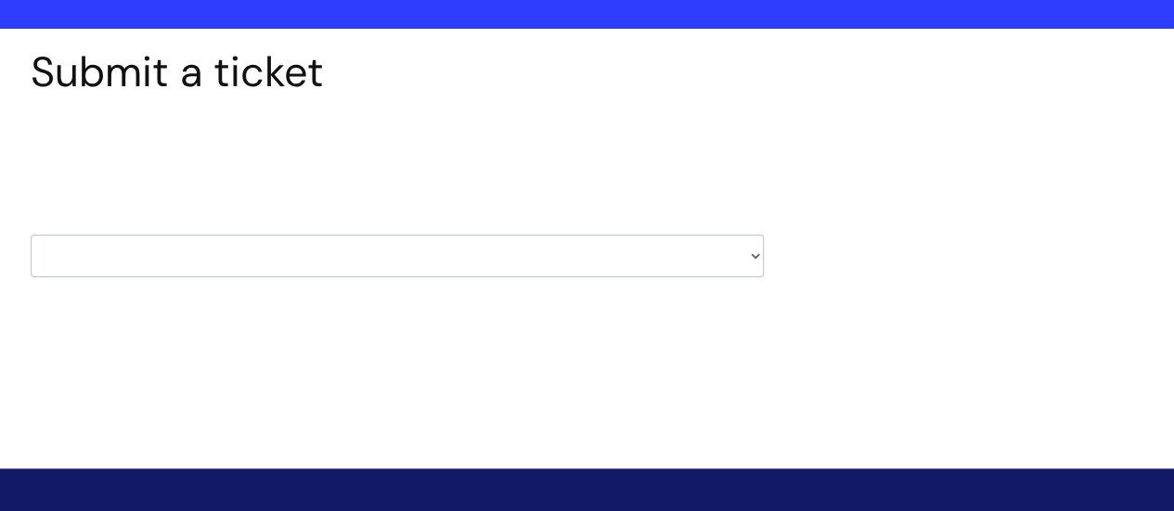
scroll to position [186, 0]
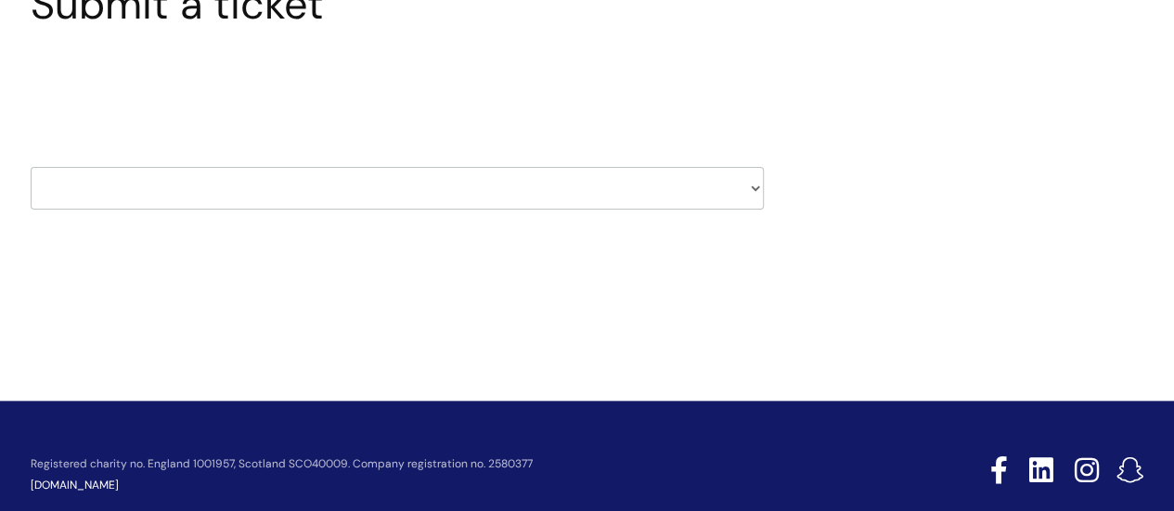
click at [339, 187] on select "HR / People IT and Support Clinical Drug Alerts Finance Accounts Data Support T…" at bounding box center [397, 188] width 733 height 43
select select "learning_and_development"
click at [31, 167] on select "HR / People IT and Support Clinical Drug Alerts Finance Accounts Data Support T…" at bounding box center [397, 188] width 733 height 43
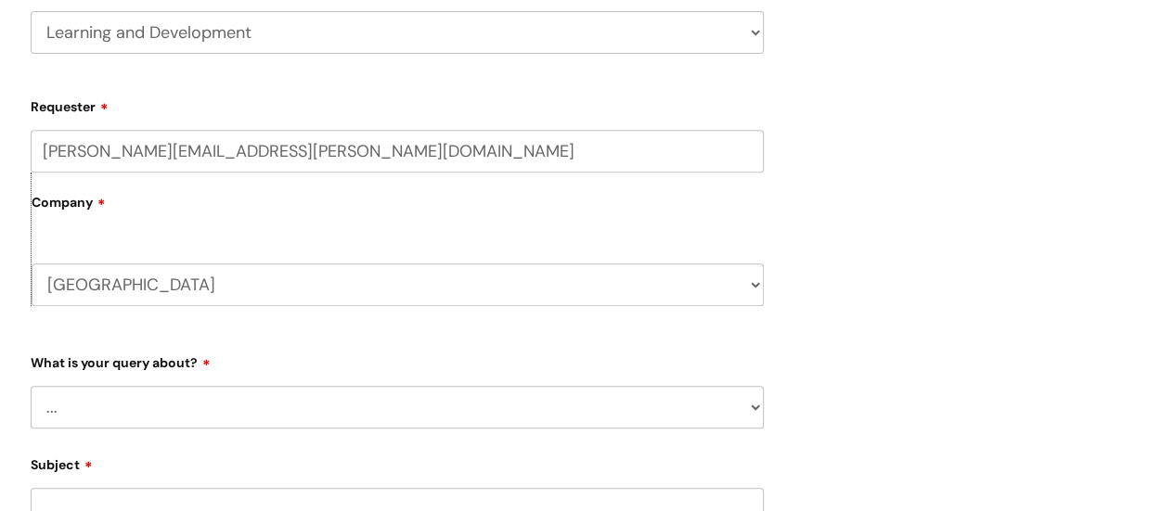
scroll to position [371, 0]
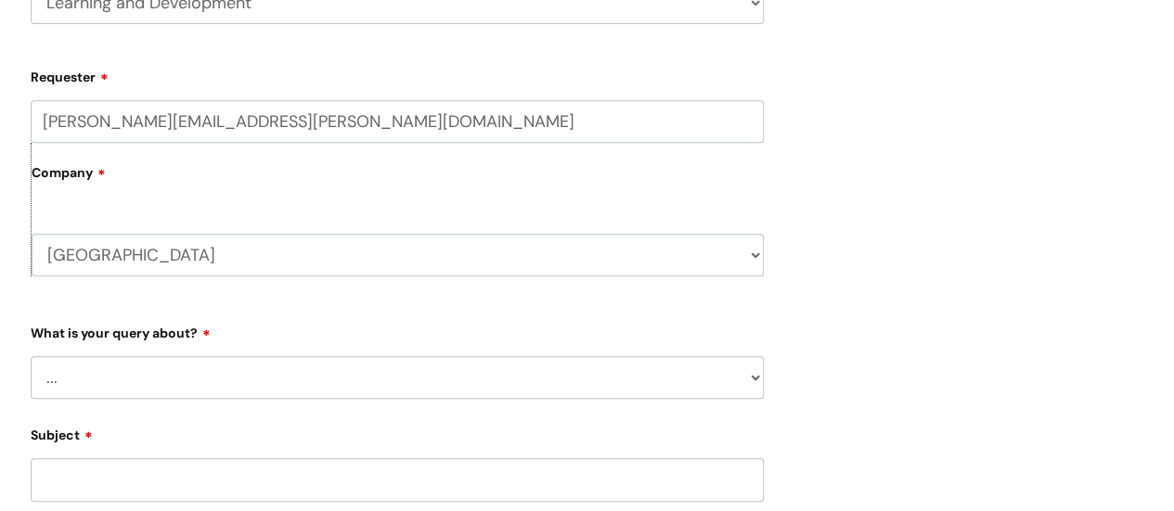
click at [366, 356] on div "What is your query about? ... Question about a training course or session booki…" at bounding box center [397, 358] width 733 height 82
click at [361, 371] on select "... Question about a training course or session booking Ask about apprenticeshi…" at bounding box center [397, 377] width 733 height 43
select select "Manager support – help for my team or service, training report requests"
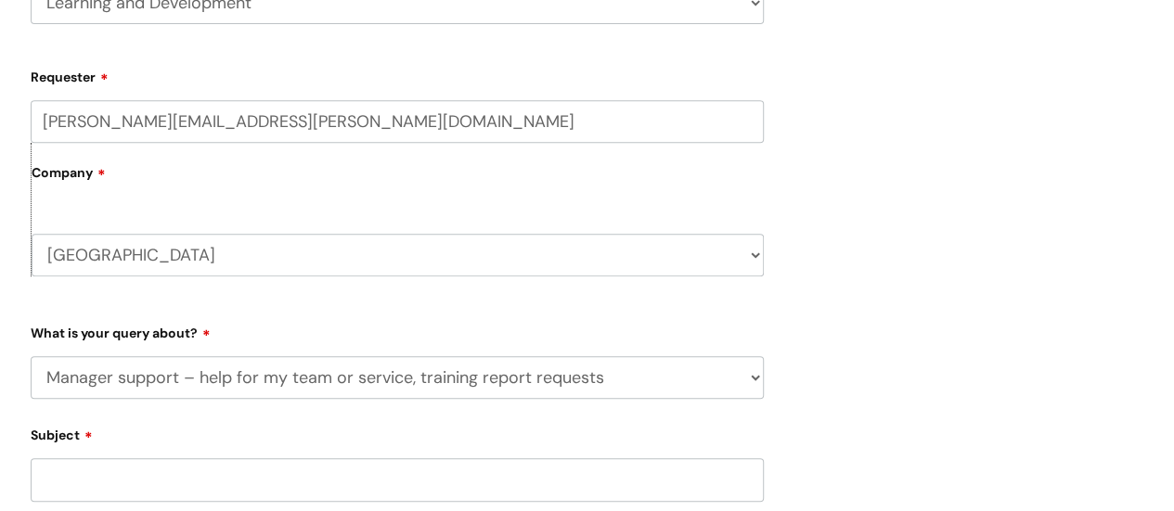
click at [31, 356] on select "... Question about a training course or session booking Ask about apprenticeshi…" at bounding box center [397, 377] width 733 height 43
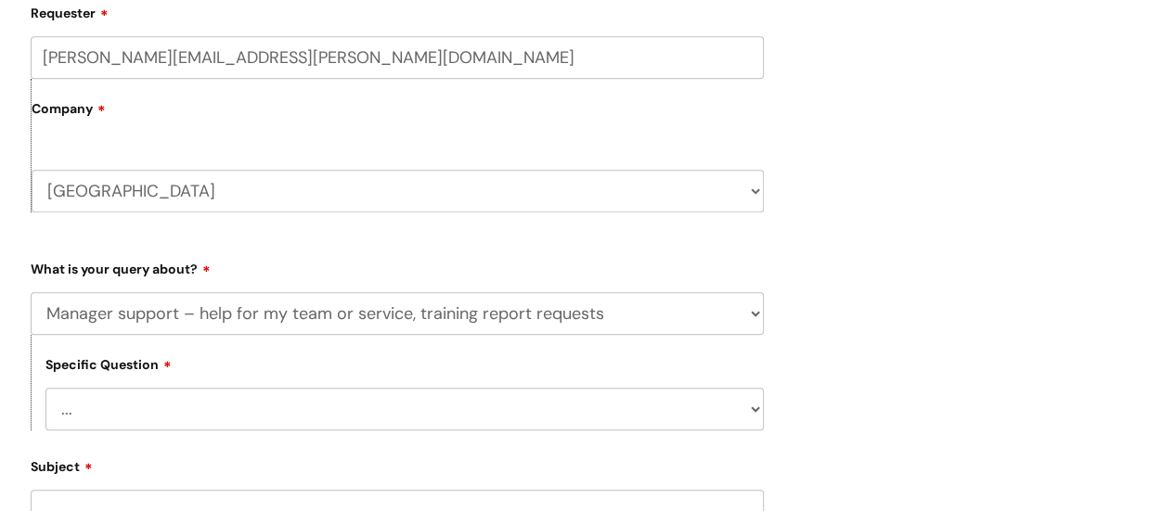
scroll to position [464, 0]
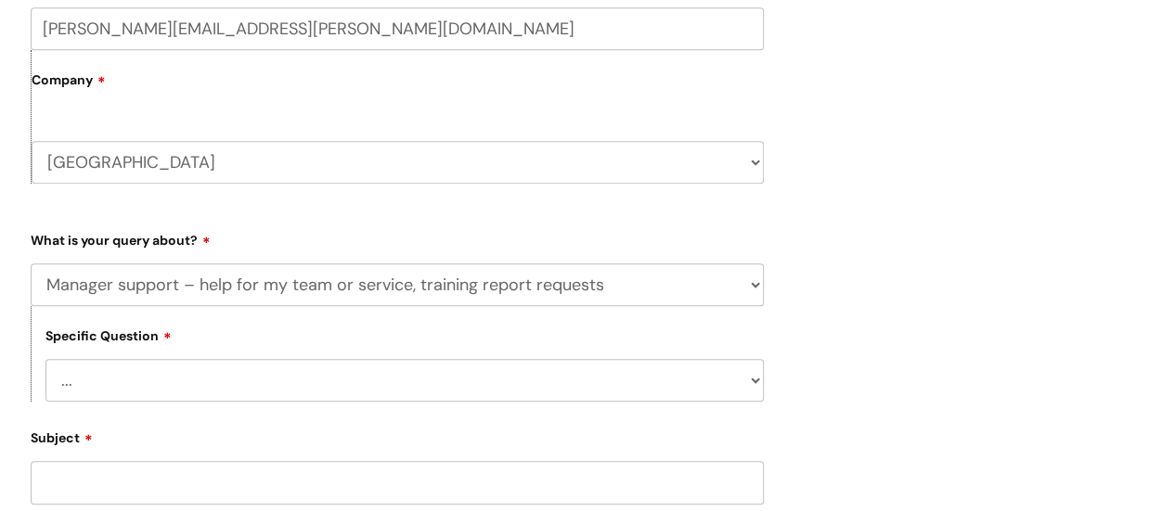
click at [352, 378] on select "... Report or dashboard request Update information for my team members Support …" at bounding box center [404, 380] width 718 height 43
select select "Update information for my team members"
click at [45, 360] on select "... Report or dashboard request Update information for my team members Support …" at bounding box center [404, 380] width 718 height 43
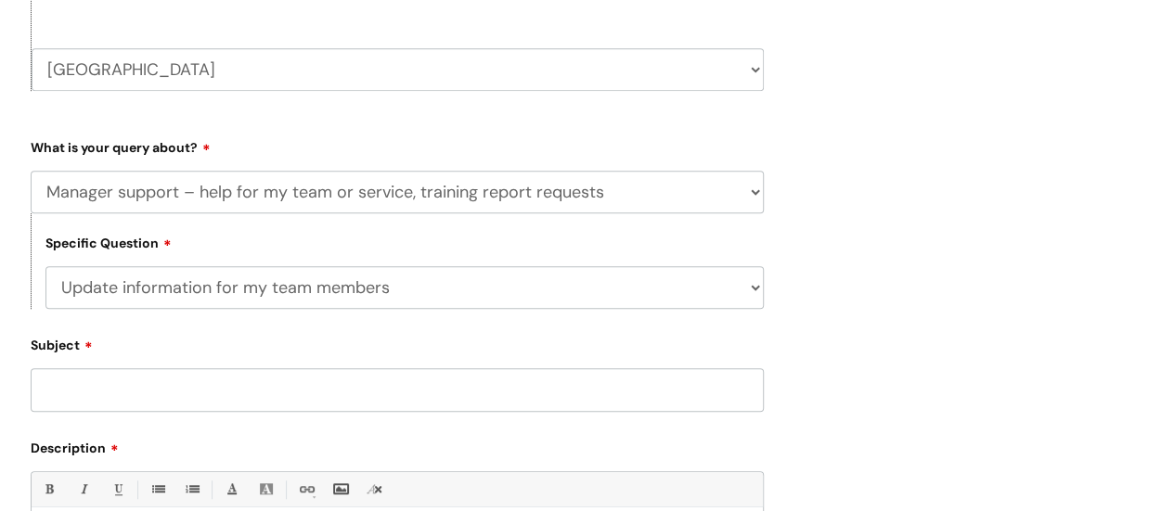
click at [253, 396] on input "Subject" at bounding box center [397, 389] width 733 height 43
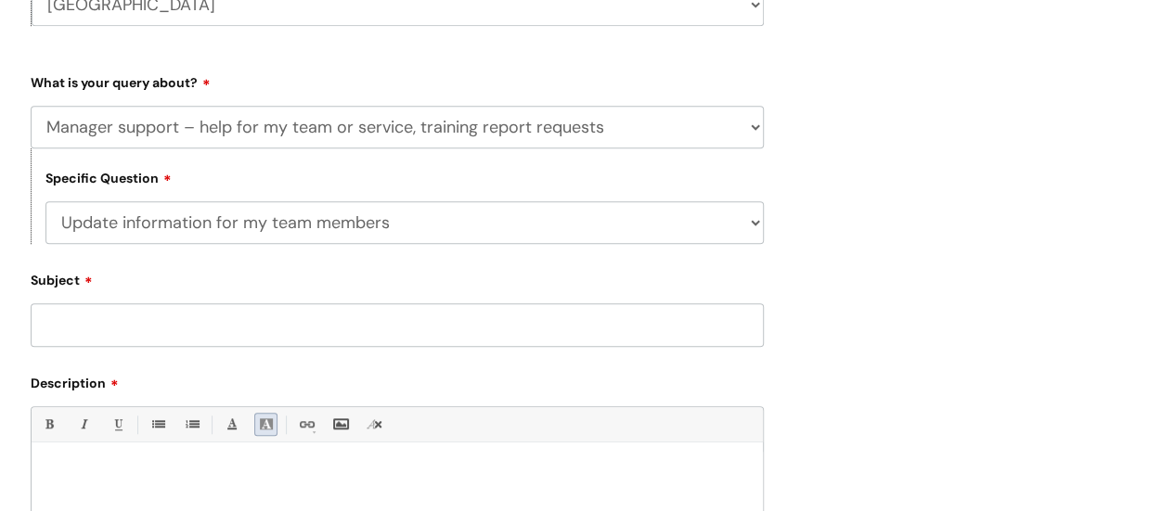
scroll to position [650, 0]
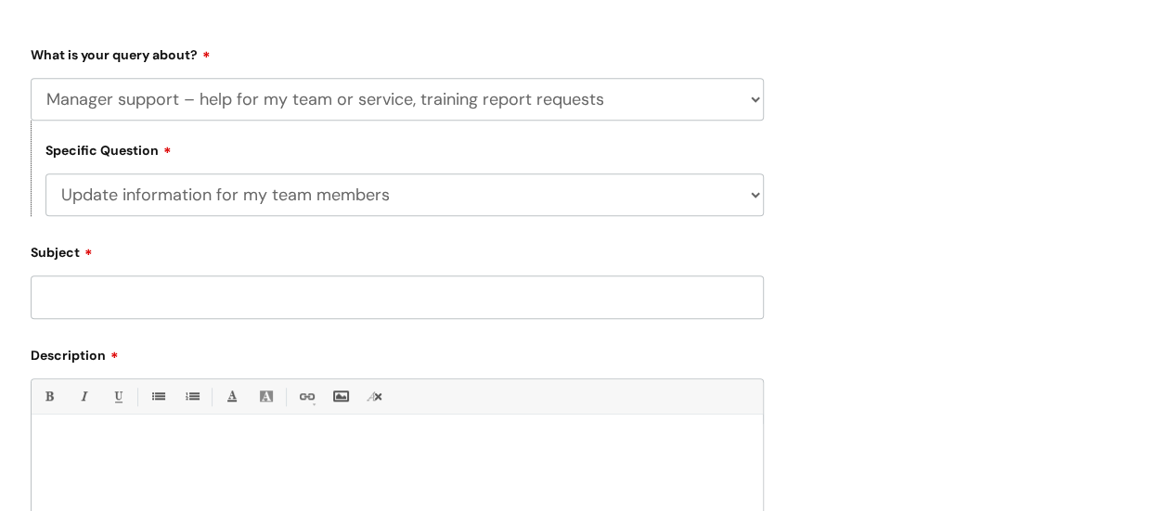
click at [330, 483] on div at bounding box center [397, 488] width 731 height 128
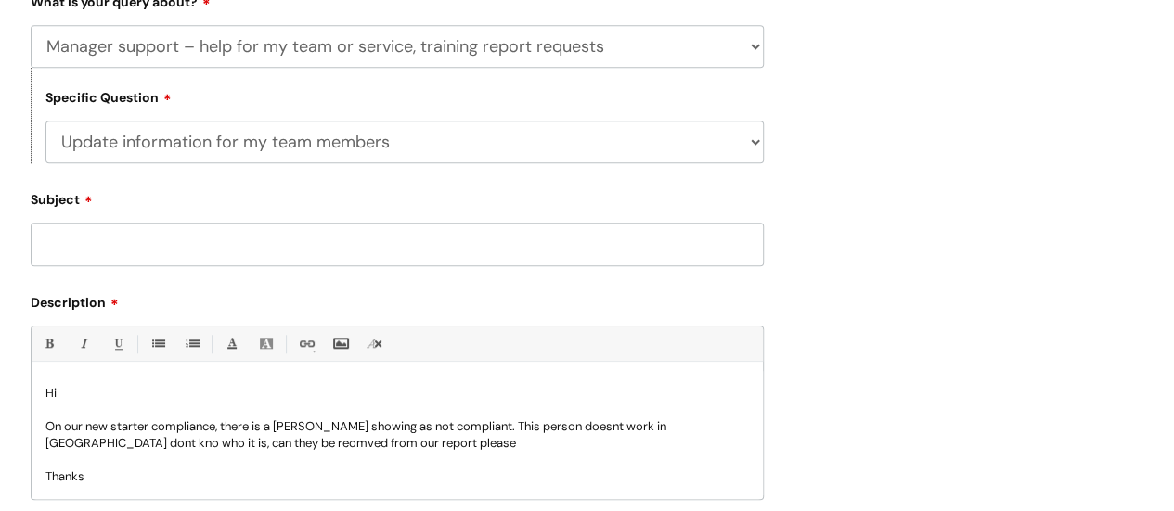
scroll to position [770, 0]
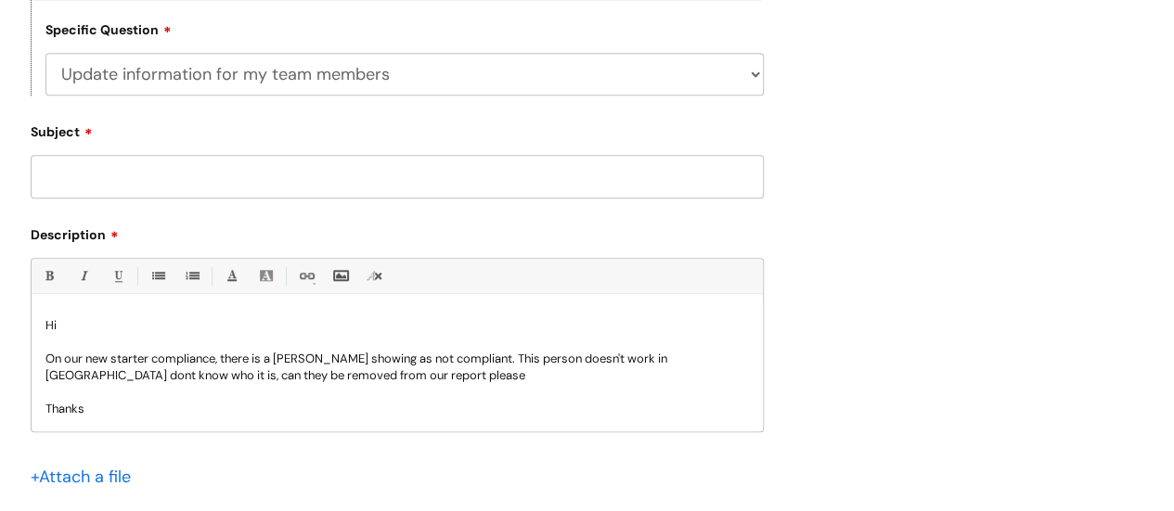
click at [267, 183] on input "Subject" at bounding box center [397, 176] width 733 height 43
click at [227, 184] on input "Person to remove from report" at bounding box center [397, 176] width 733 height 43
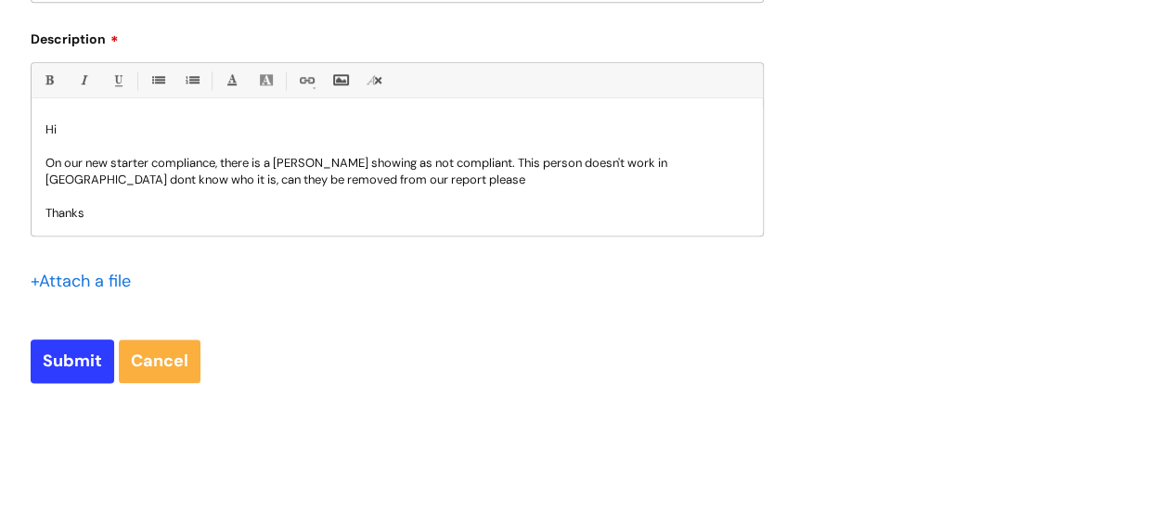
scroll to position [1049, 0]
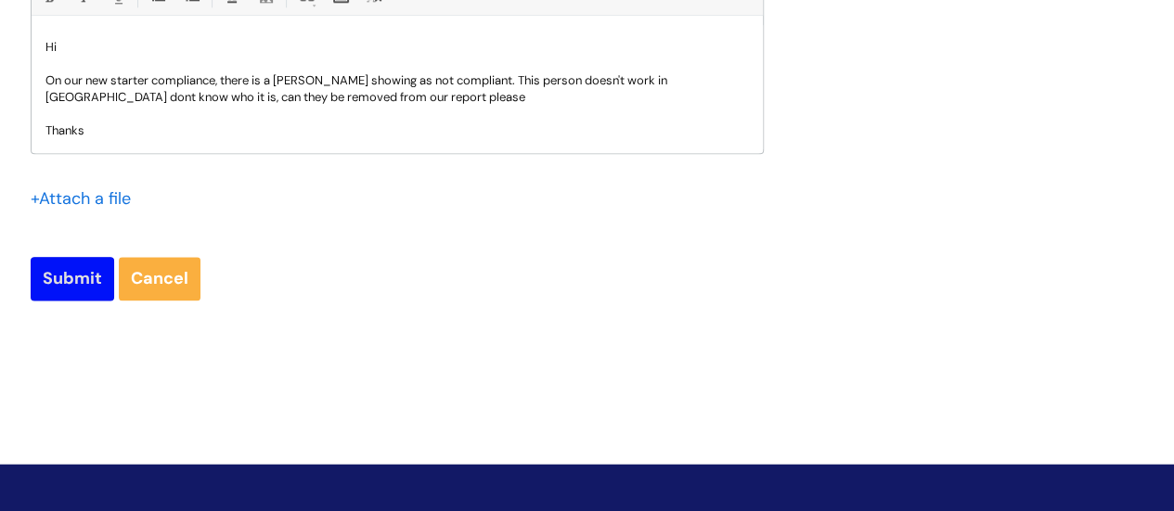
type input "Person to remove from compliance report"
click at [75, 277] on input "Submit" at bounding box center [73, 278] width 84 height 43
type input "Please Wait..."
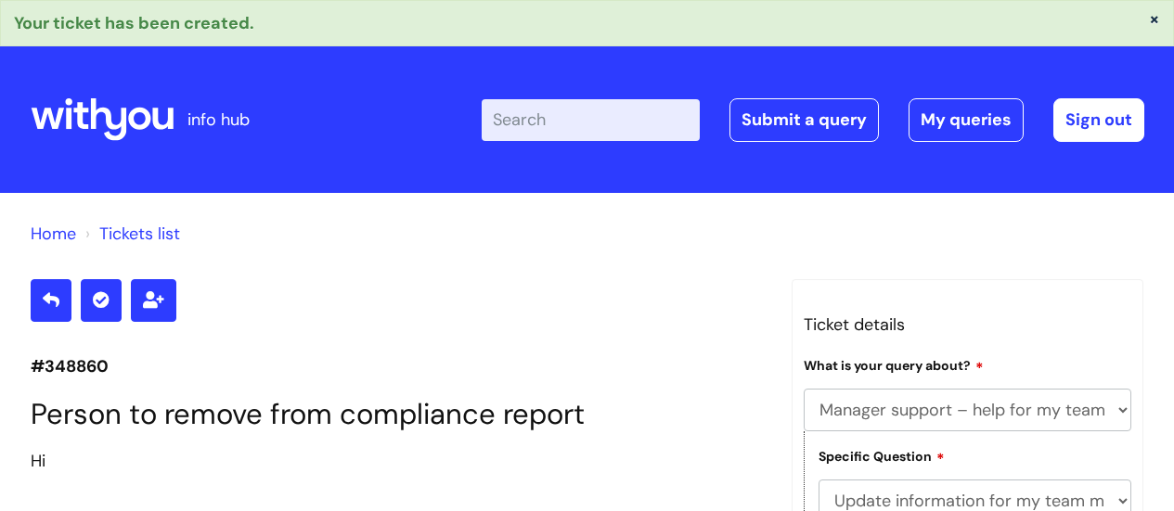
select select "Manager support – help for my team or service, training report requests"
select select "Update information for my team members"
